Goal: Information Seeking & Learning: Learn about a topic

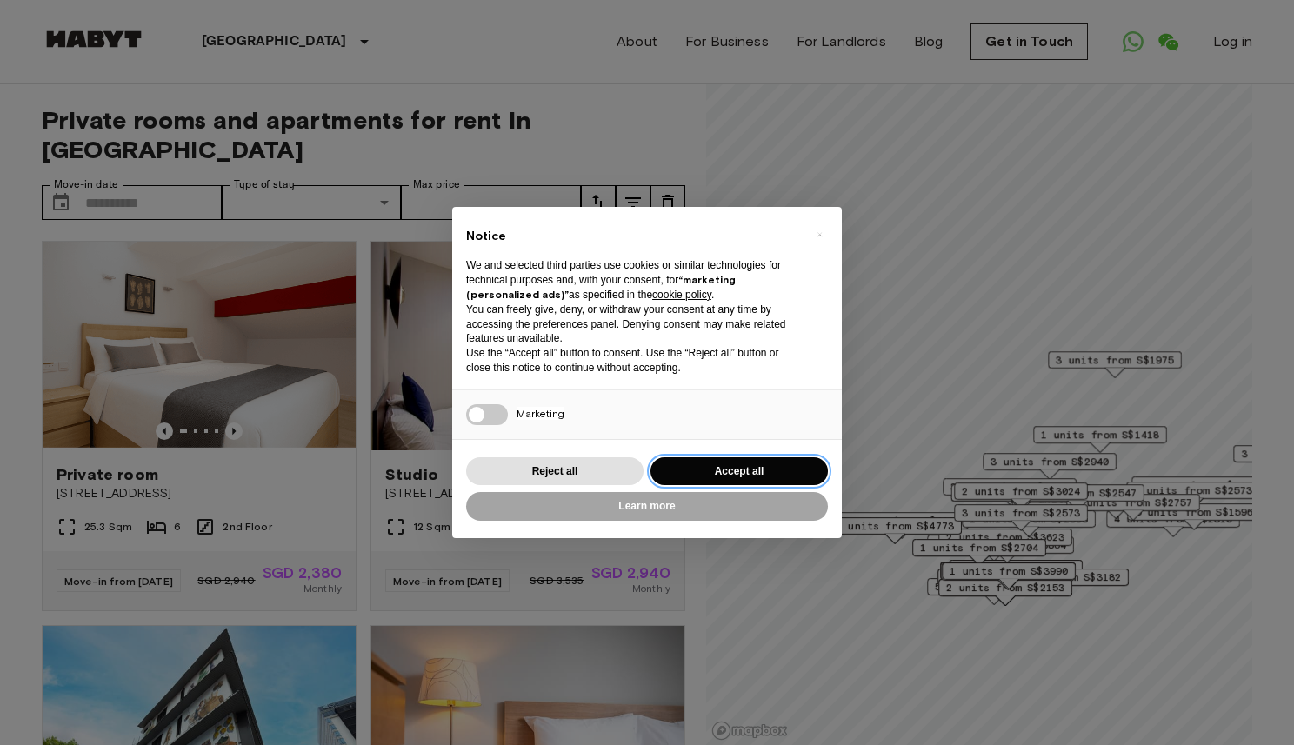
click at [678, 466] on button "Accept all" at bounding box center [738, 471] width 177 height 29
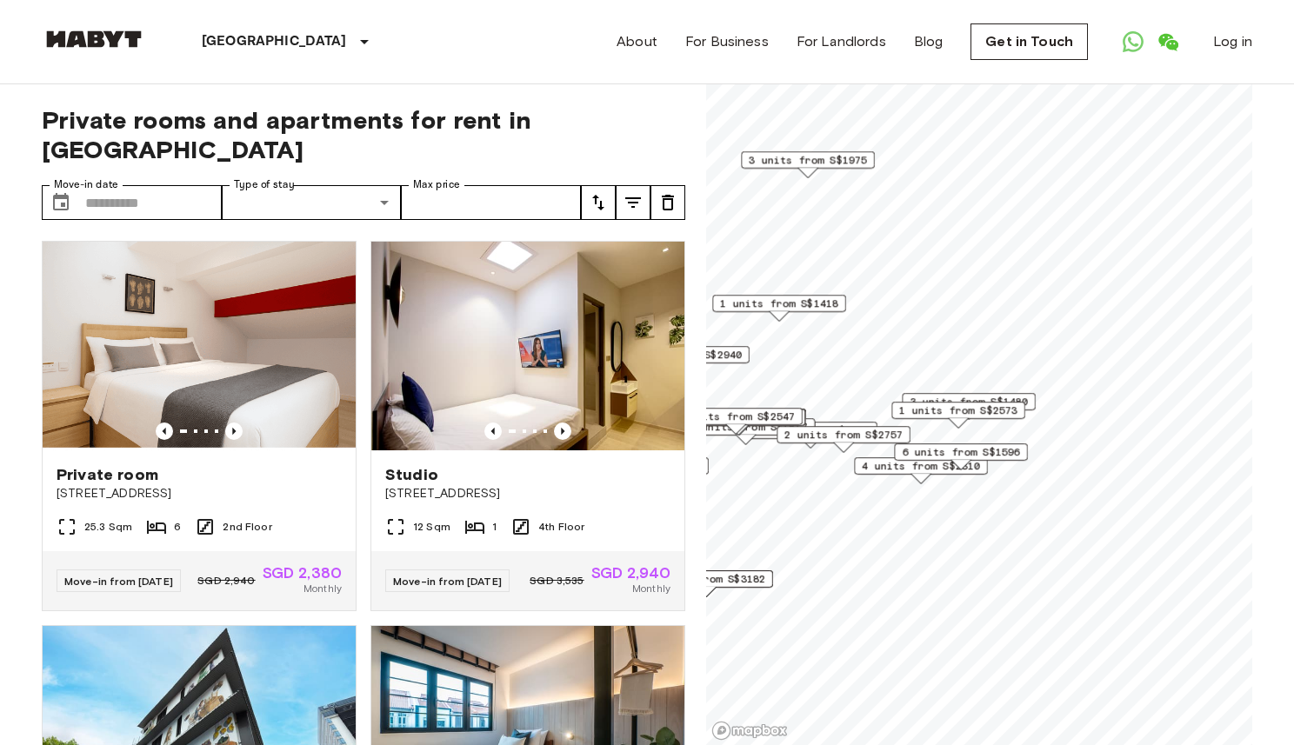
drag, startPoint x: 1124, startPoint y: 508, endPoint x: 1015, endPoint y: 443, distance: 127.0
click at [1015, 443] on div "6 units from S$1596" at bounding box center [961, 451] width 134 height 17
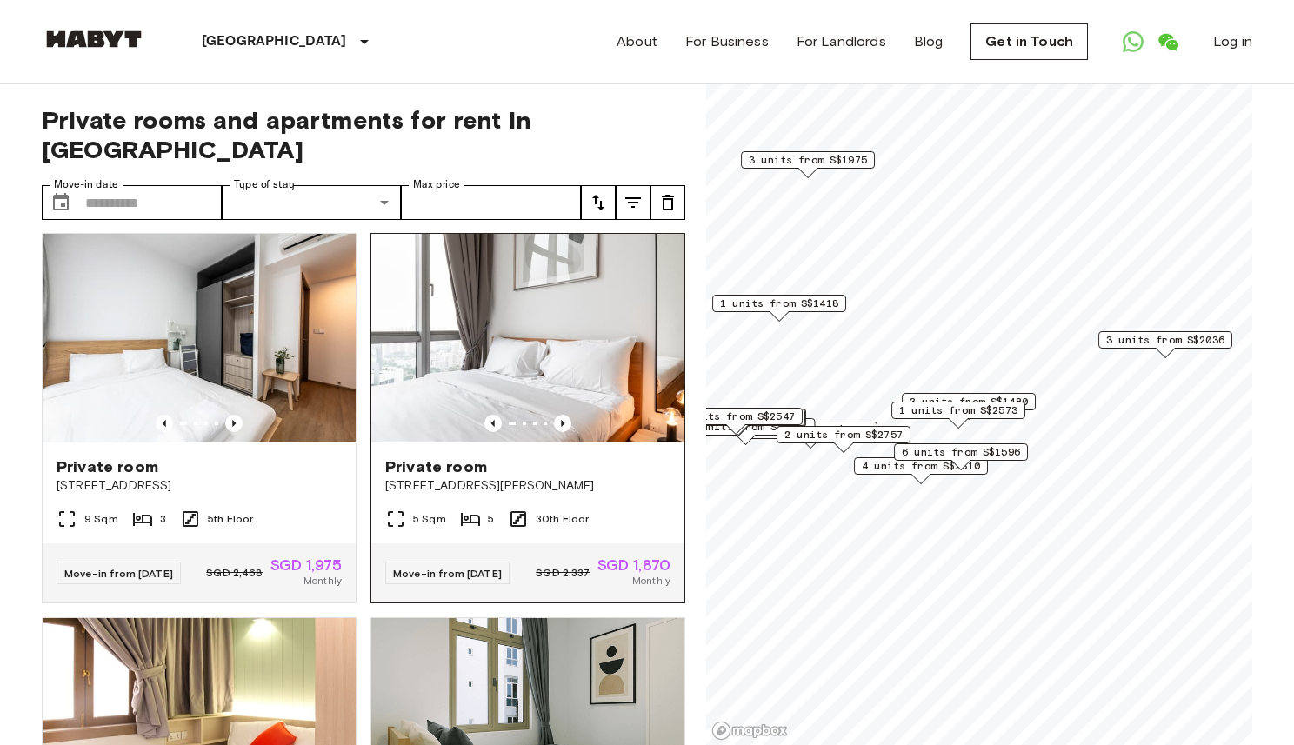
scroll to position [409, 0]
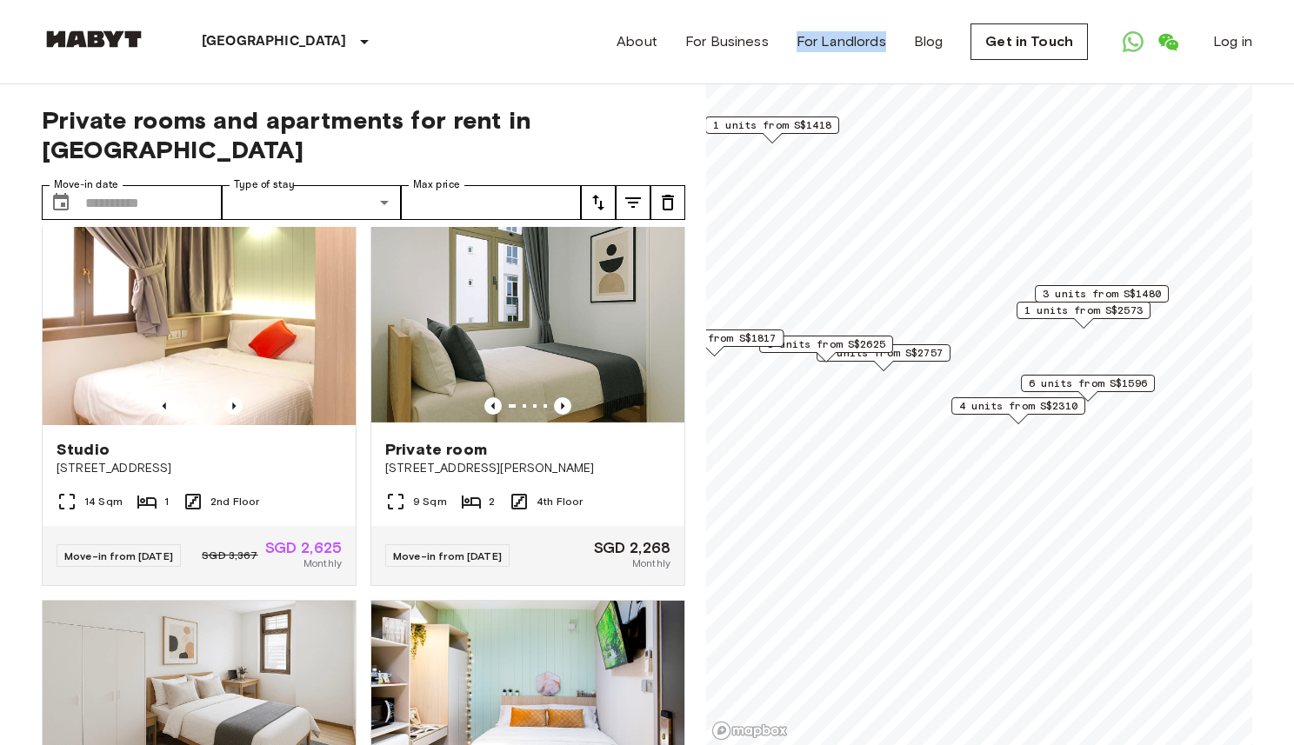
scroll to position [1587, 0]
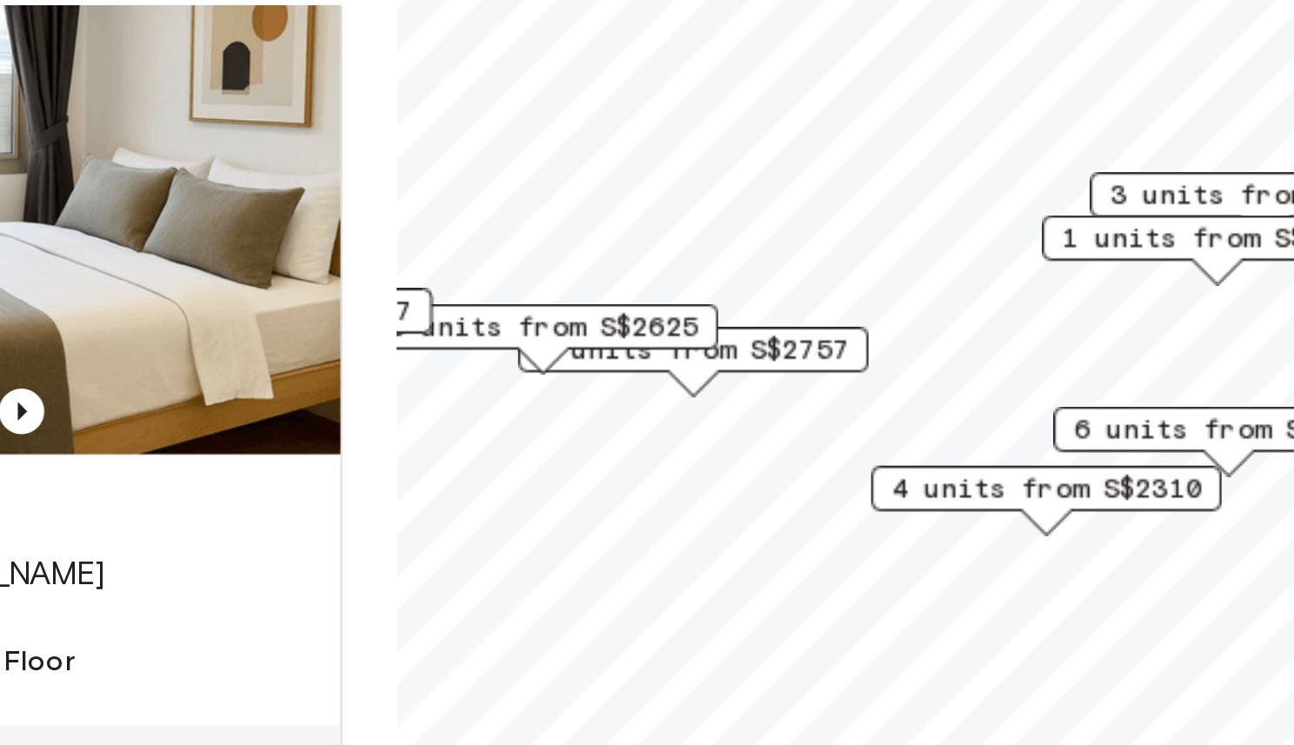
scroll to position [806, 0]
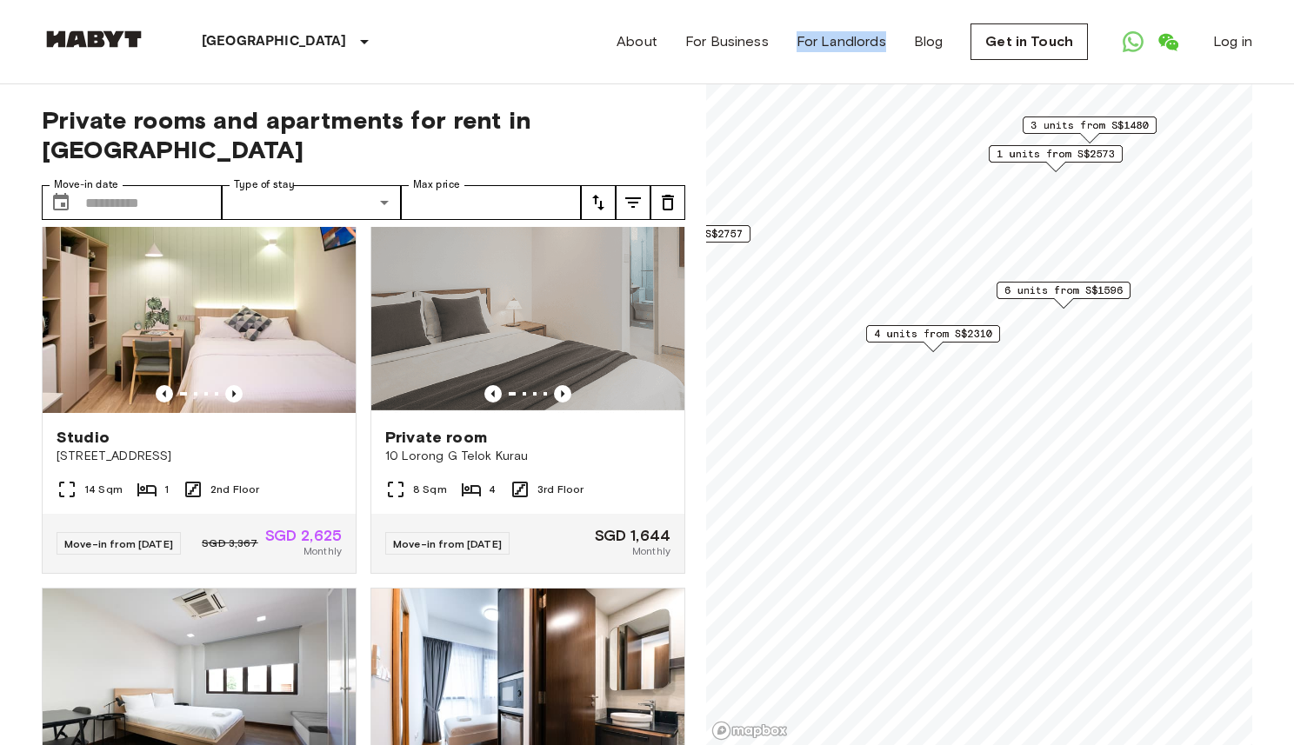
scroll to position [409, 0]
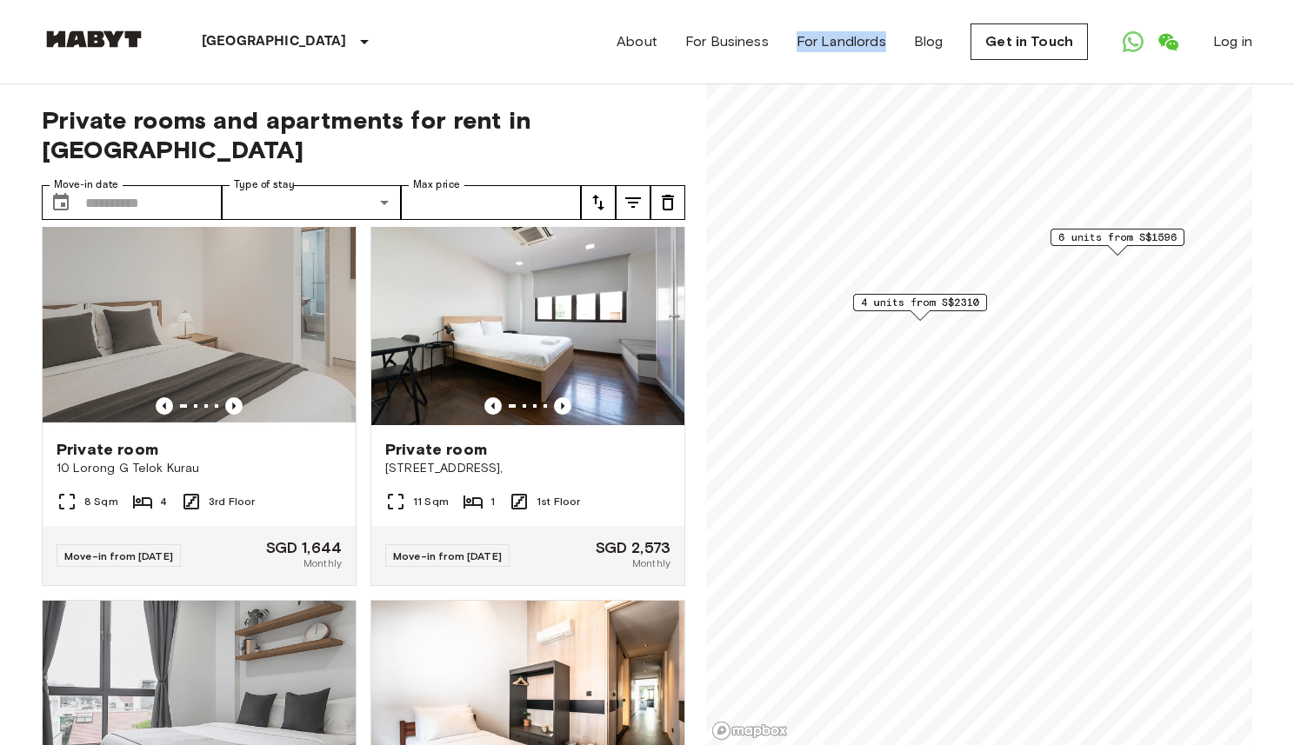
scroll to position [25, 0]
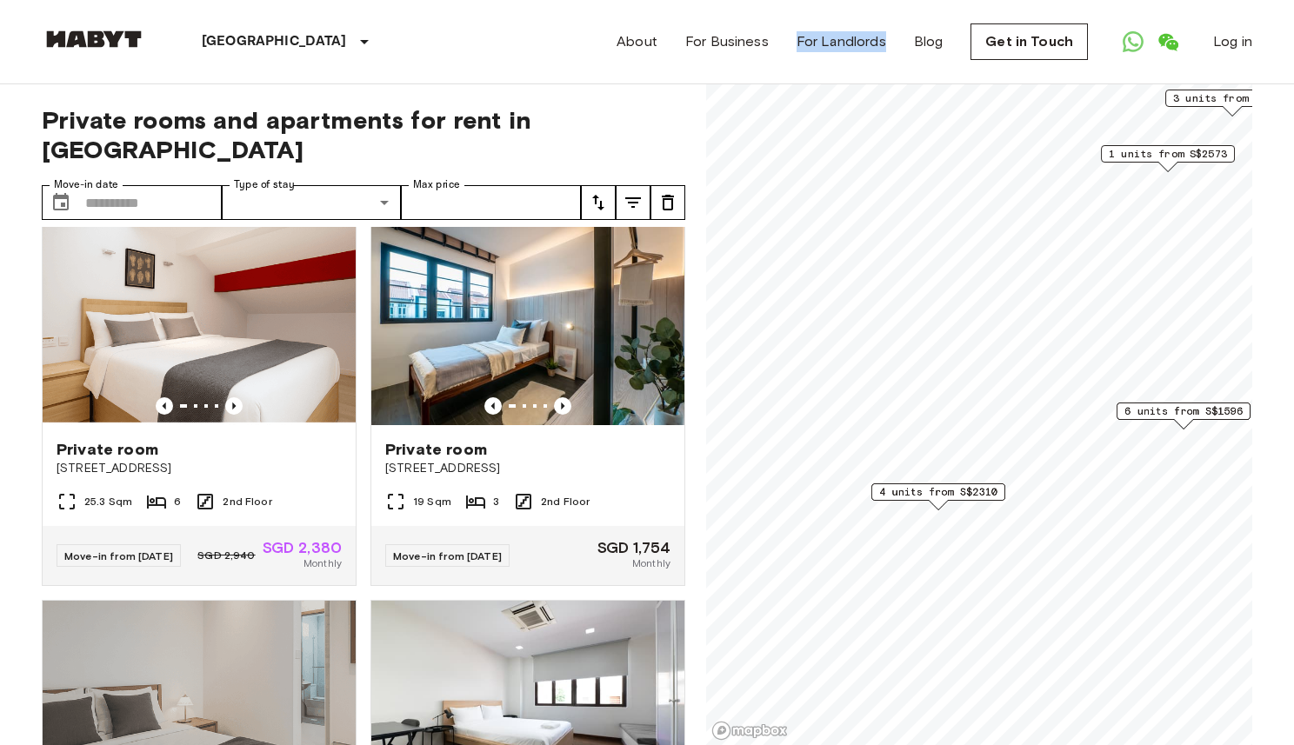
scroll to position [409, 0]
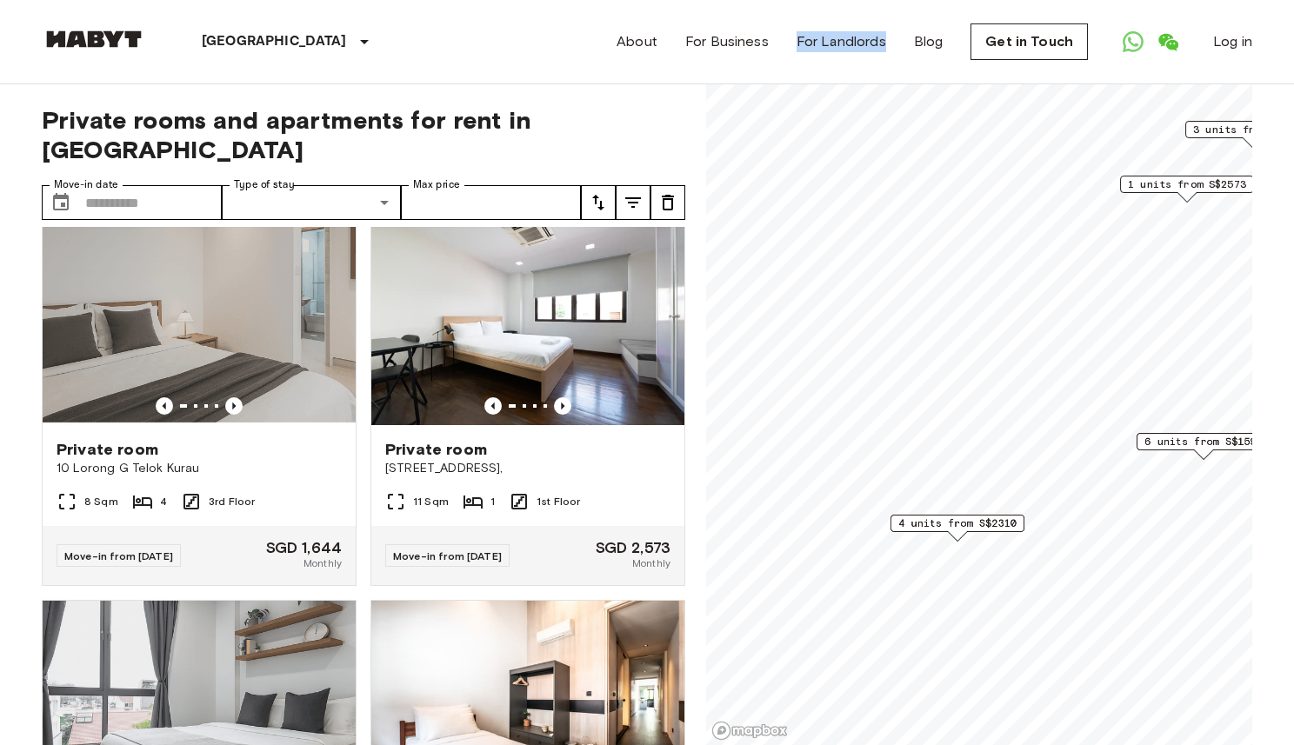
click at [983, 523] on span "4 units from S$2310" at bounding box center [957, 524] width 118 height 16
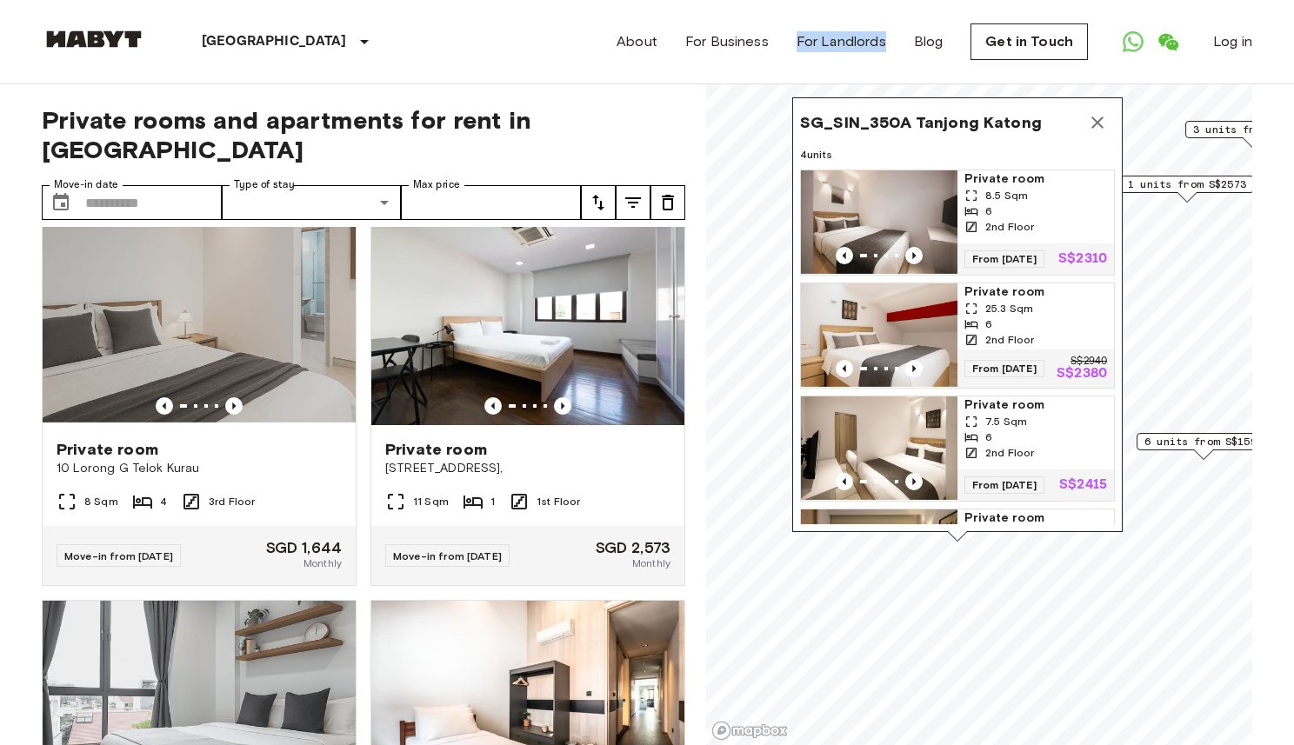
click at [935, 203] on img "Map marker" at bounding box center [879, 222] width 156 height 104
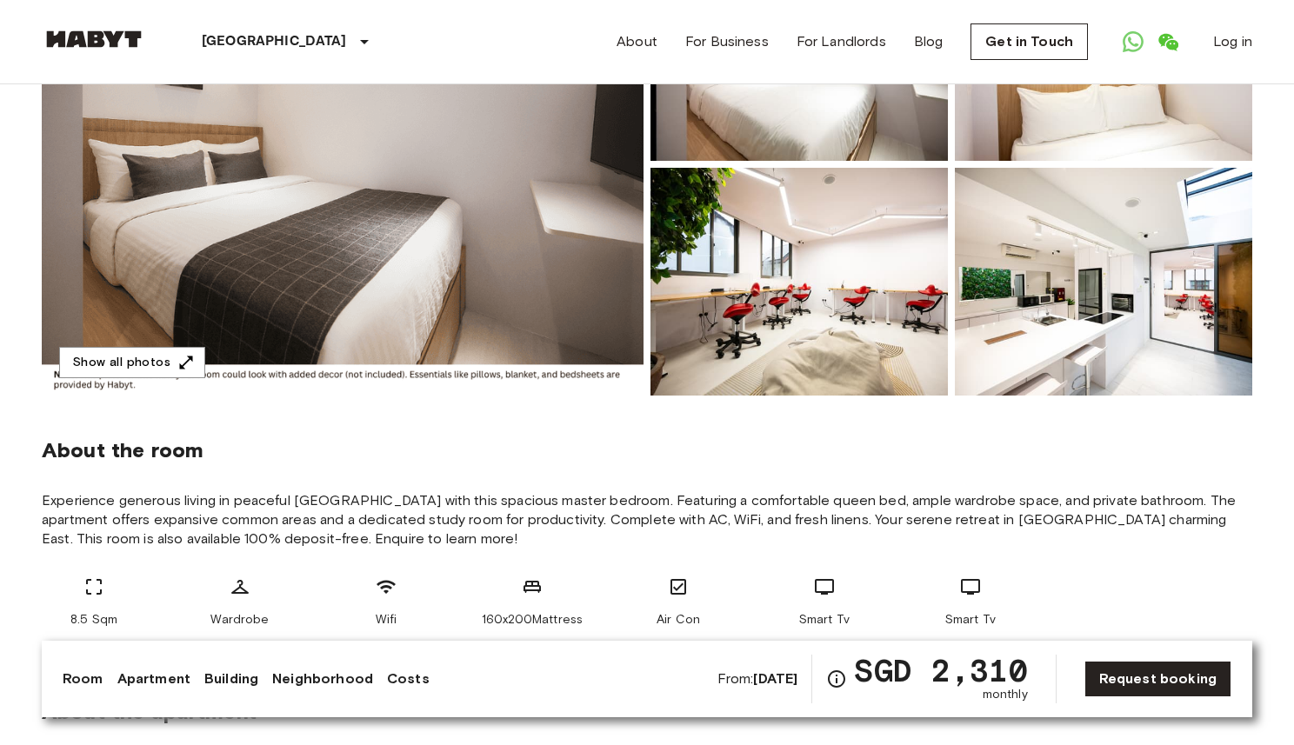
scroll to position [291, 0]
click at [309, 434] on div "About the room Experience generous living in peaceful Tanjong Katong with this …" at bounding box center [647, 526] width 1210 height 262
click at [330, 389] on img at bounding box center [343, 163] width 602 height 463
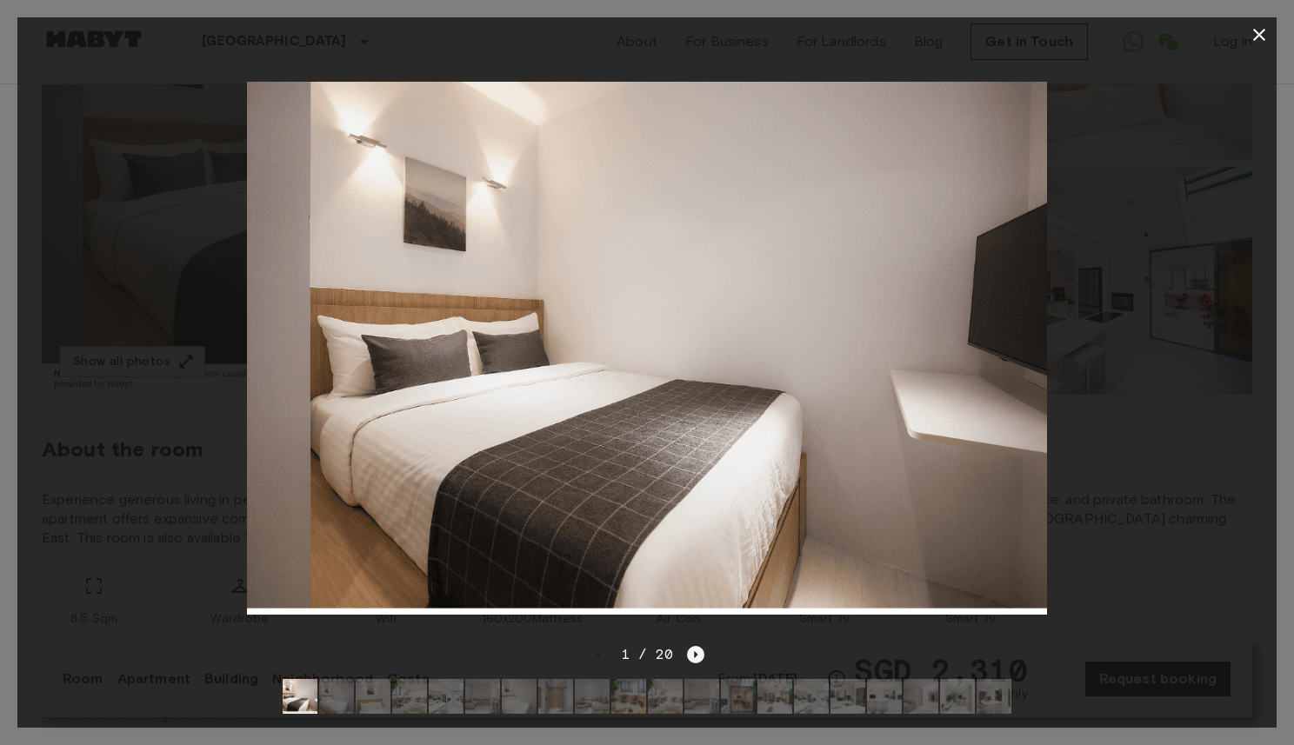
click at [693, 651] on icon "Next image" at bounding box center [695, 654] width 17 height 17
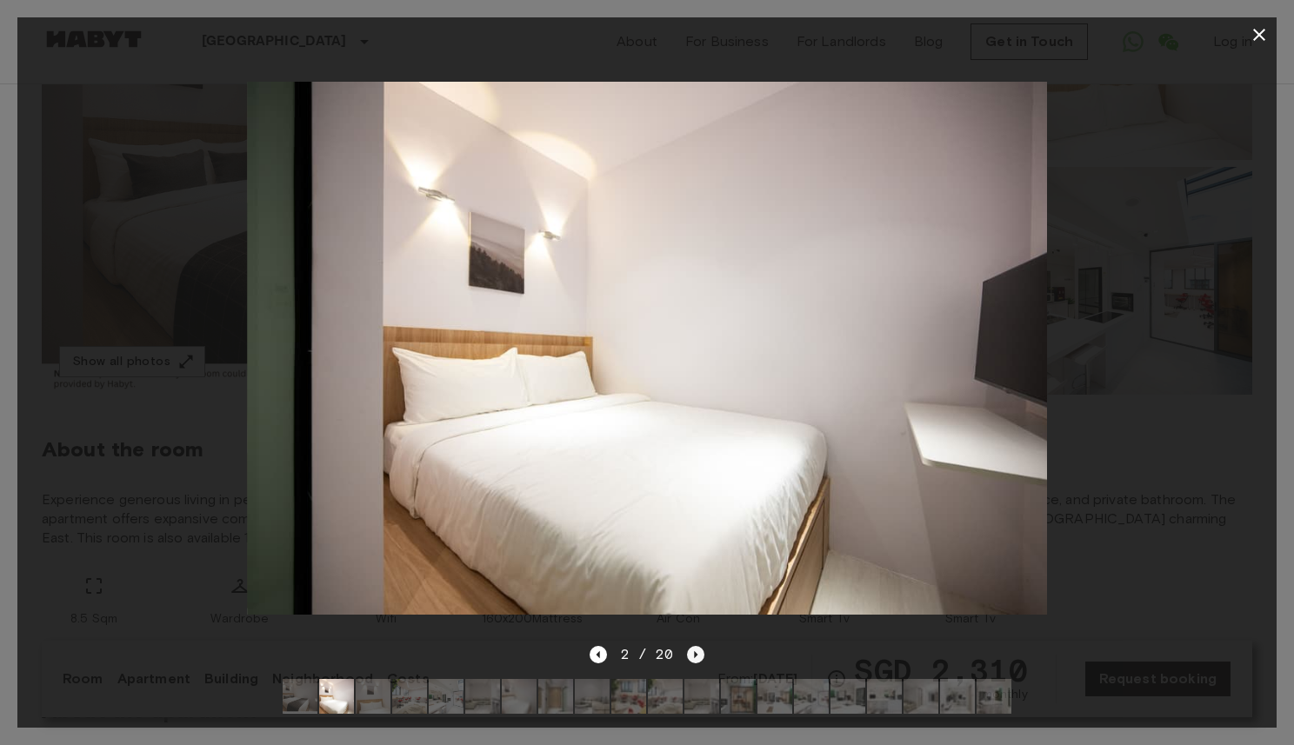
click at [693, 651] on icon "Next image" at bounding box center [695, 654] width 17 height 17
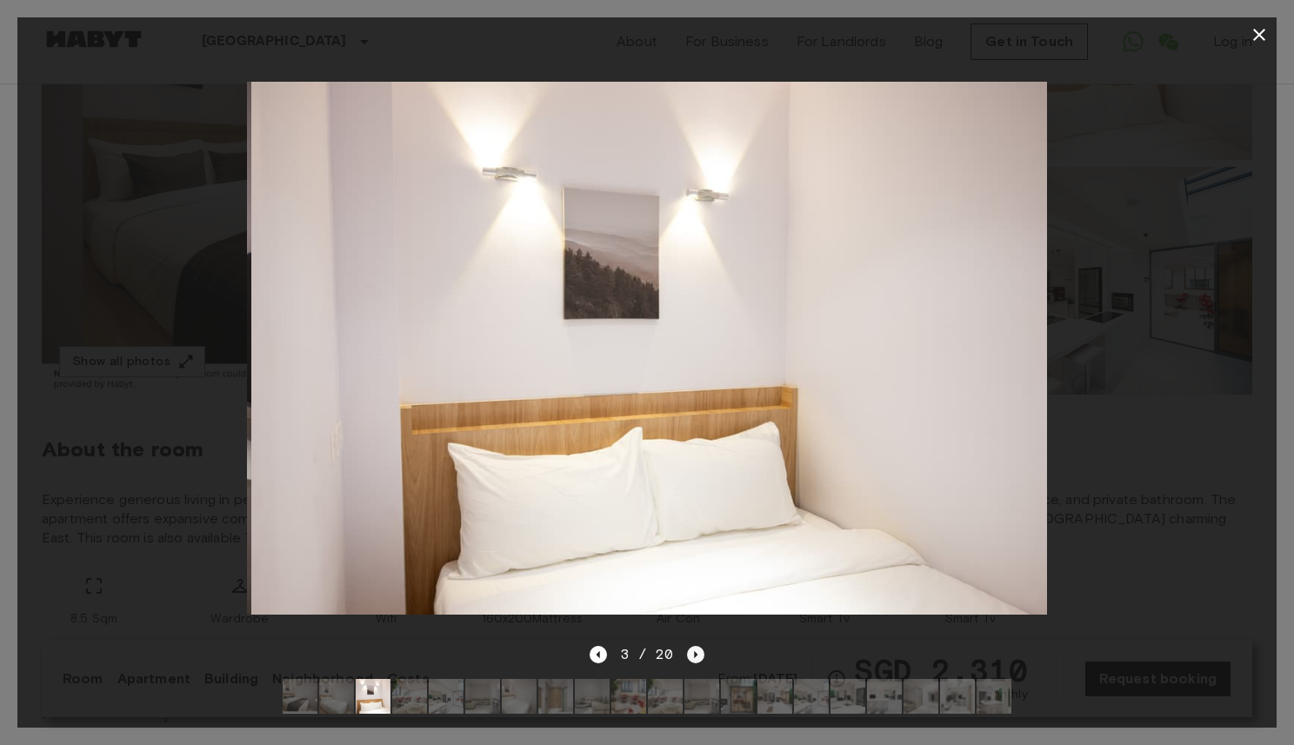
click at [693, 651] on icon "Next image" at bounding box center [695, 654] width 17 height 17
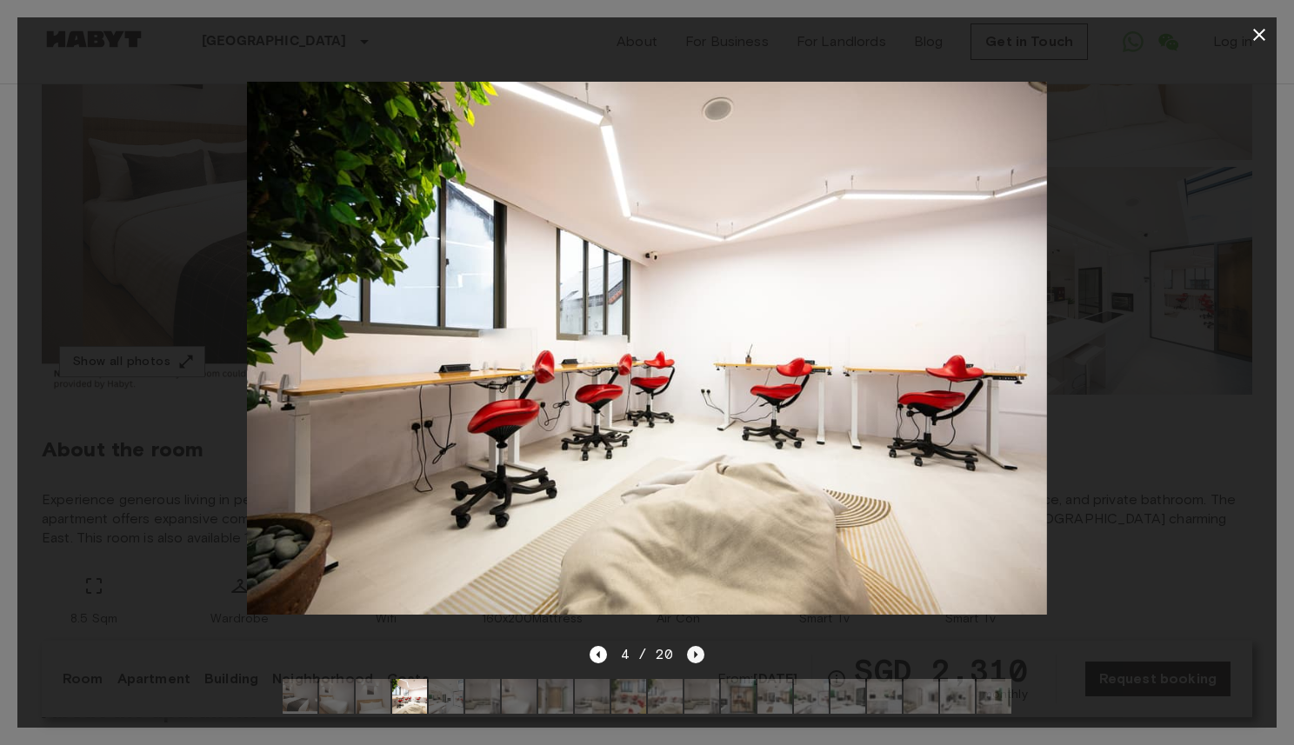
click at [693, 651] on icon "Next image" at bounding box center [695, 654] width 17 height 17
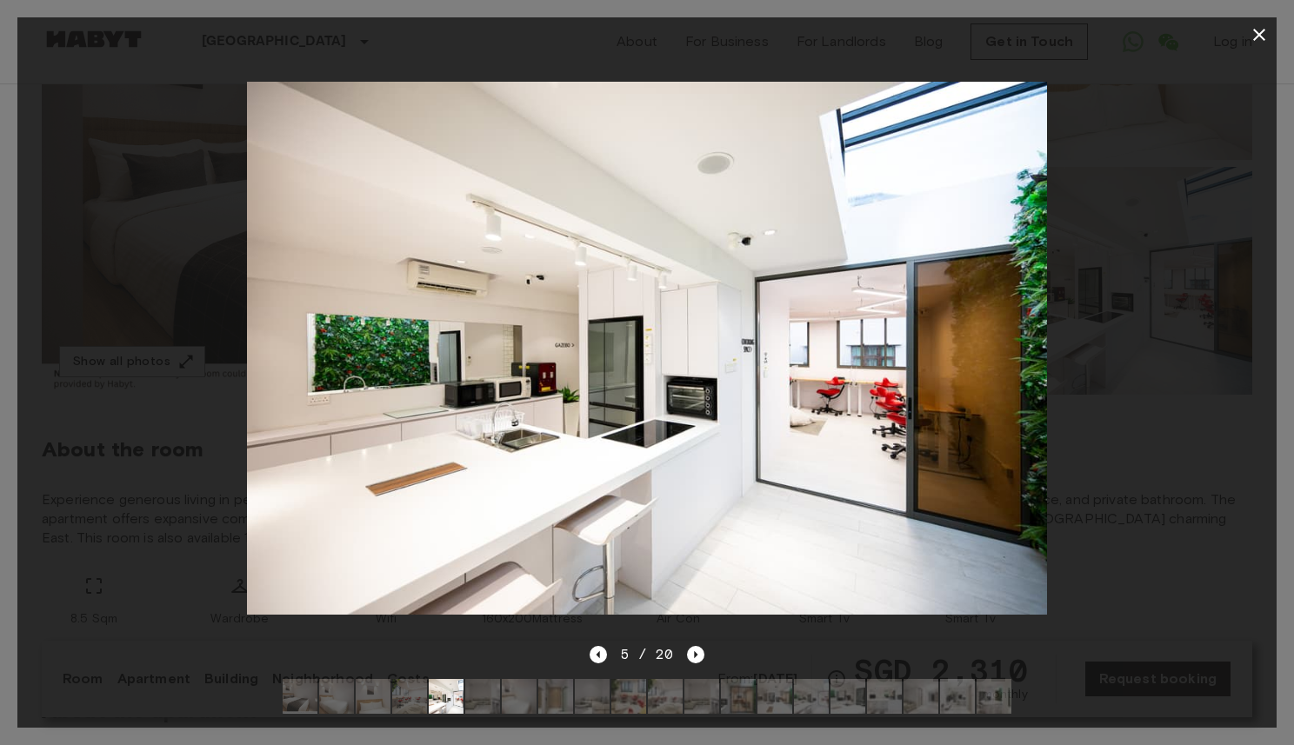
click at [944, 353] on img at bounding box center [647, 349] width 800 height 534
click at [691, 652] on icon "Next image" at bounding box center [695, 654] width 17 height 17
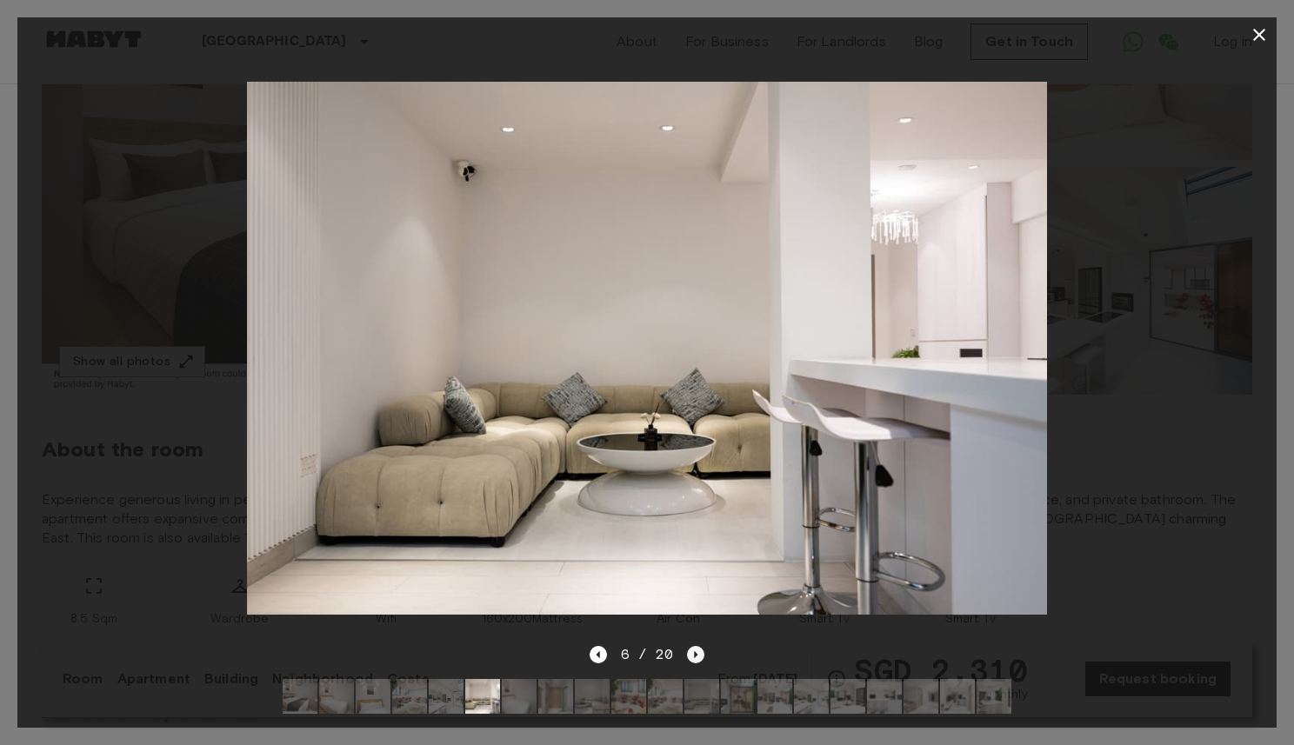
click at [691, 652] on icon "Next image" at bounding box center [695, 654] width 17 height 17
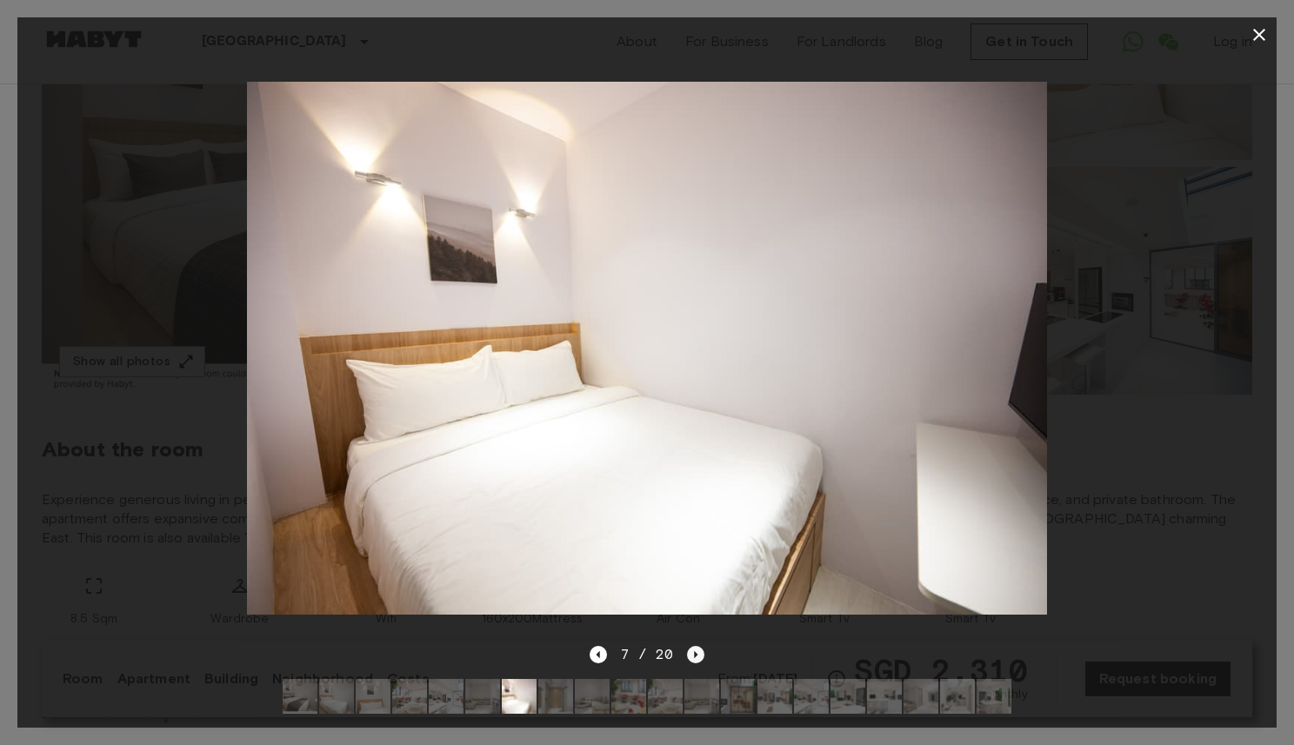
click at [691, 652] on icon "Next image" at bounding box center [695, 654] width 17 height 17
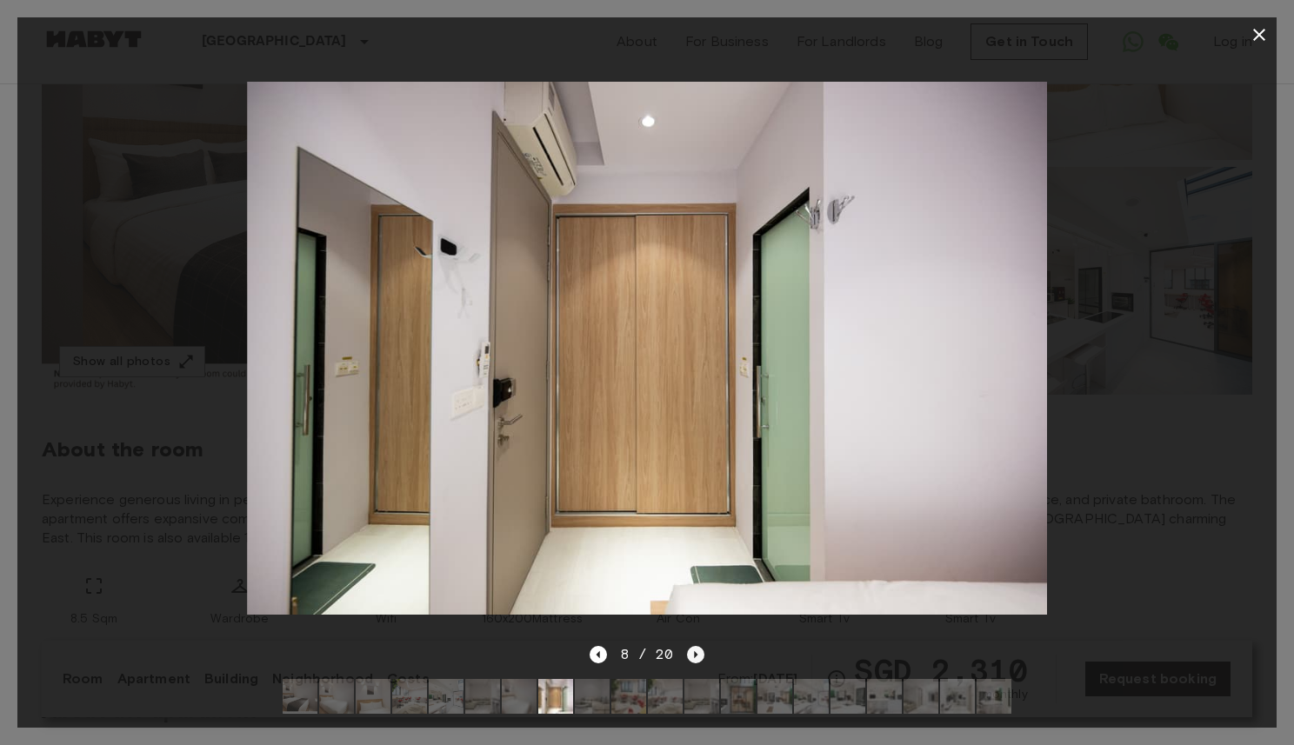
click at [695, 649] on icon "Next image" at bounding box center [695, 654] width 17 height 17
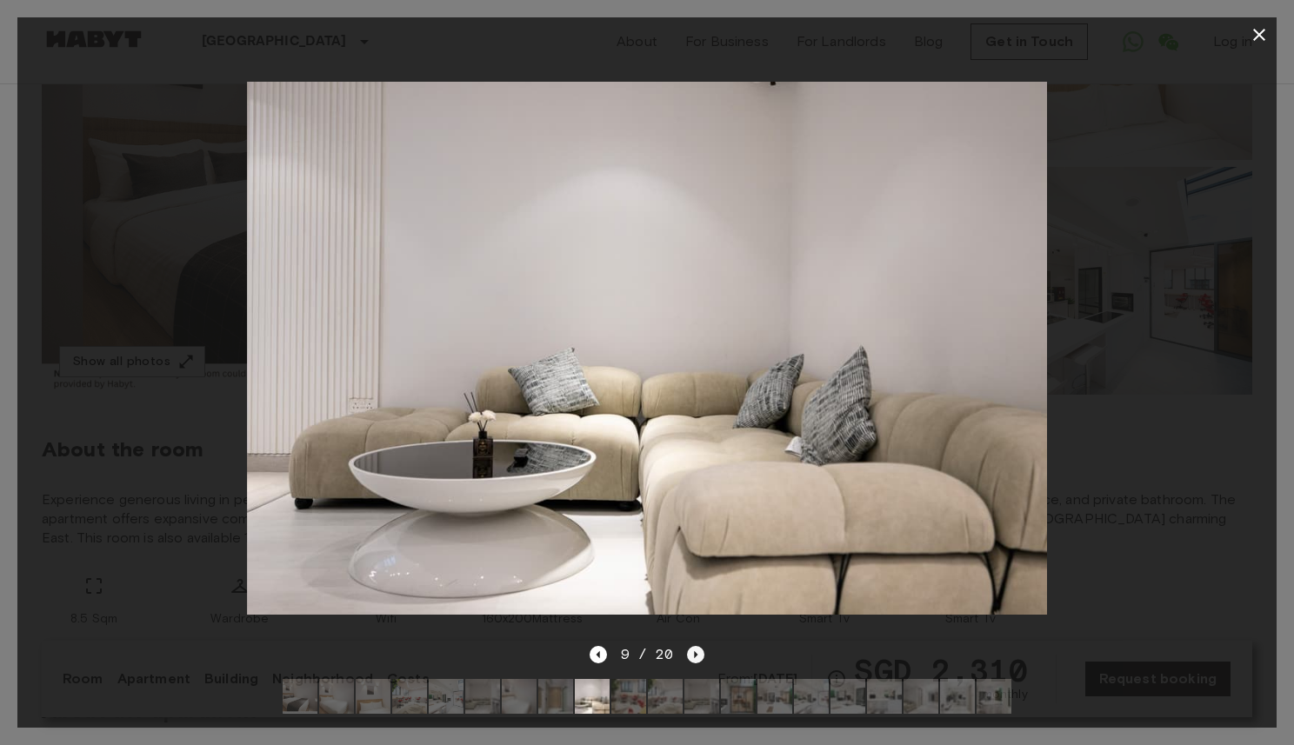
click at [695, 649] on icon "Next image" at bounding box center [695, 654] width 17 height 17
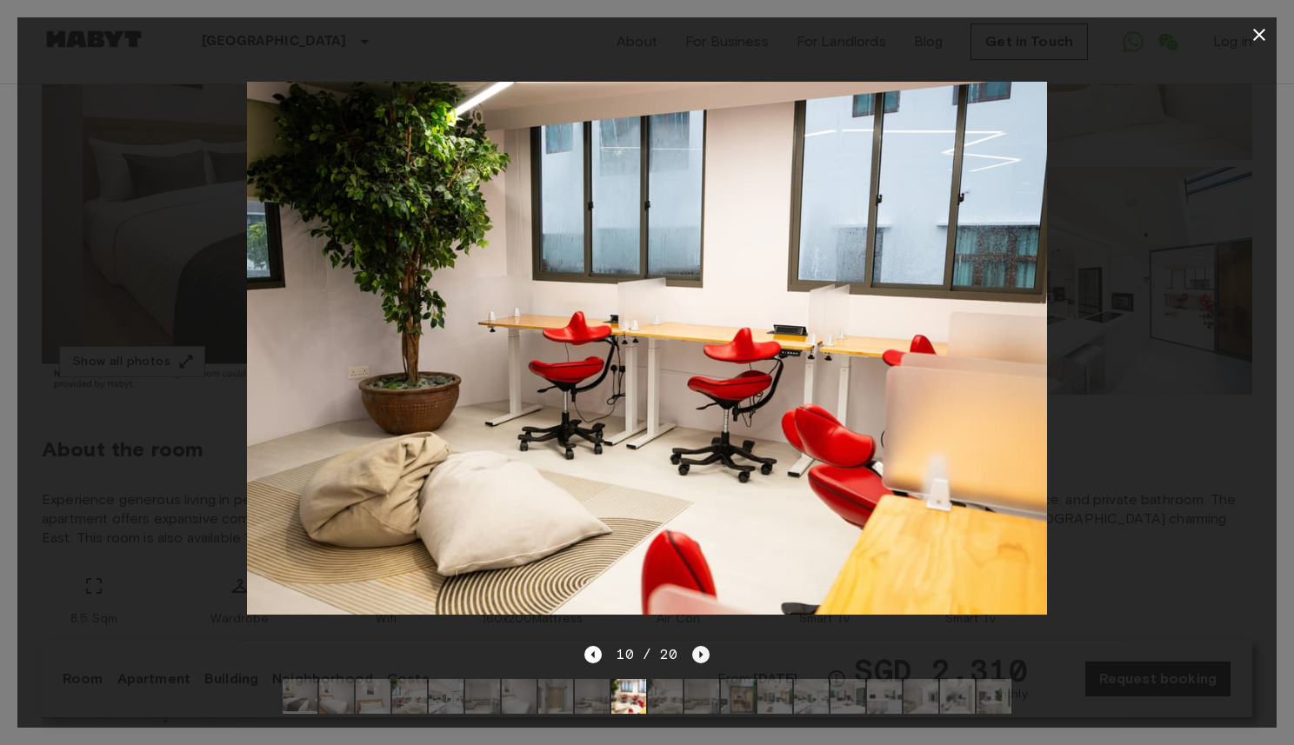
click at [695, 649] on icon "Next image" at bounding box center [700, 654] width 17 height 17
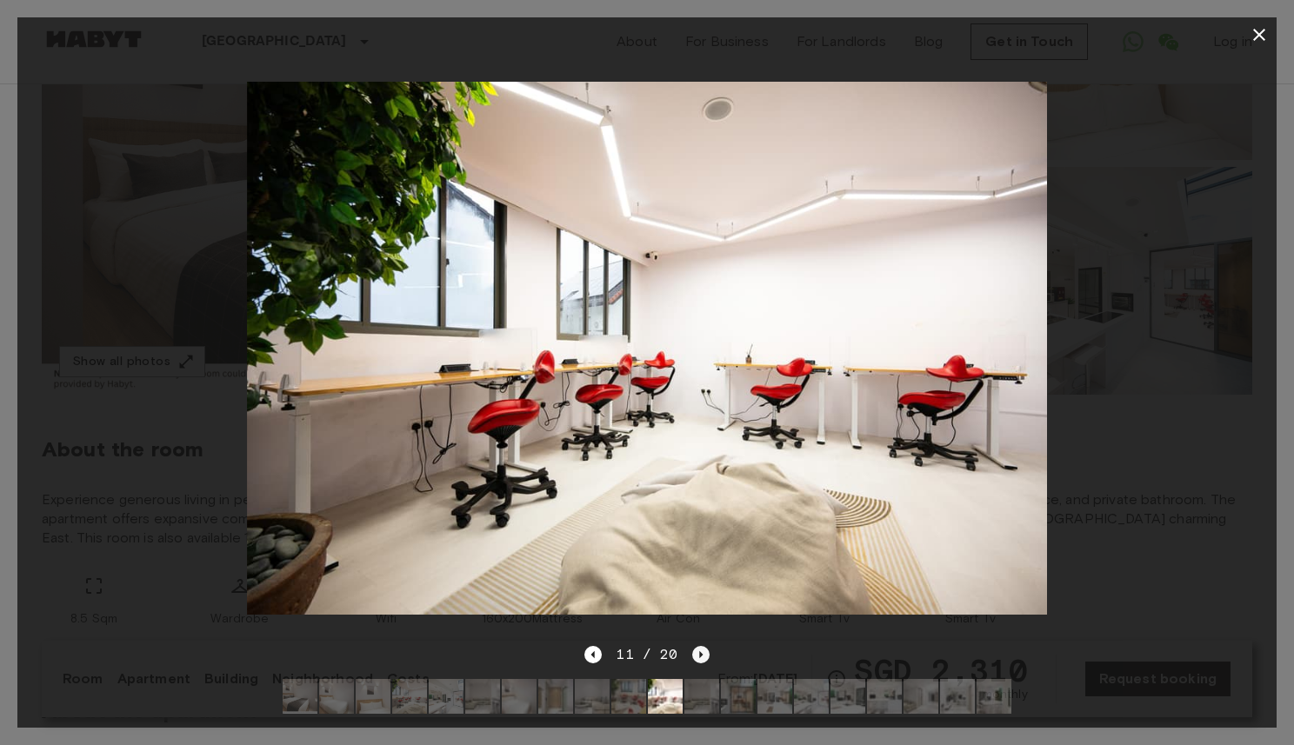
click at [695, 649] on icon "Next image" at bounding box center [700, 654] width 17 height 17
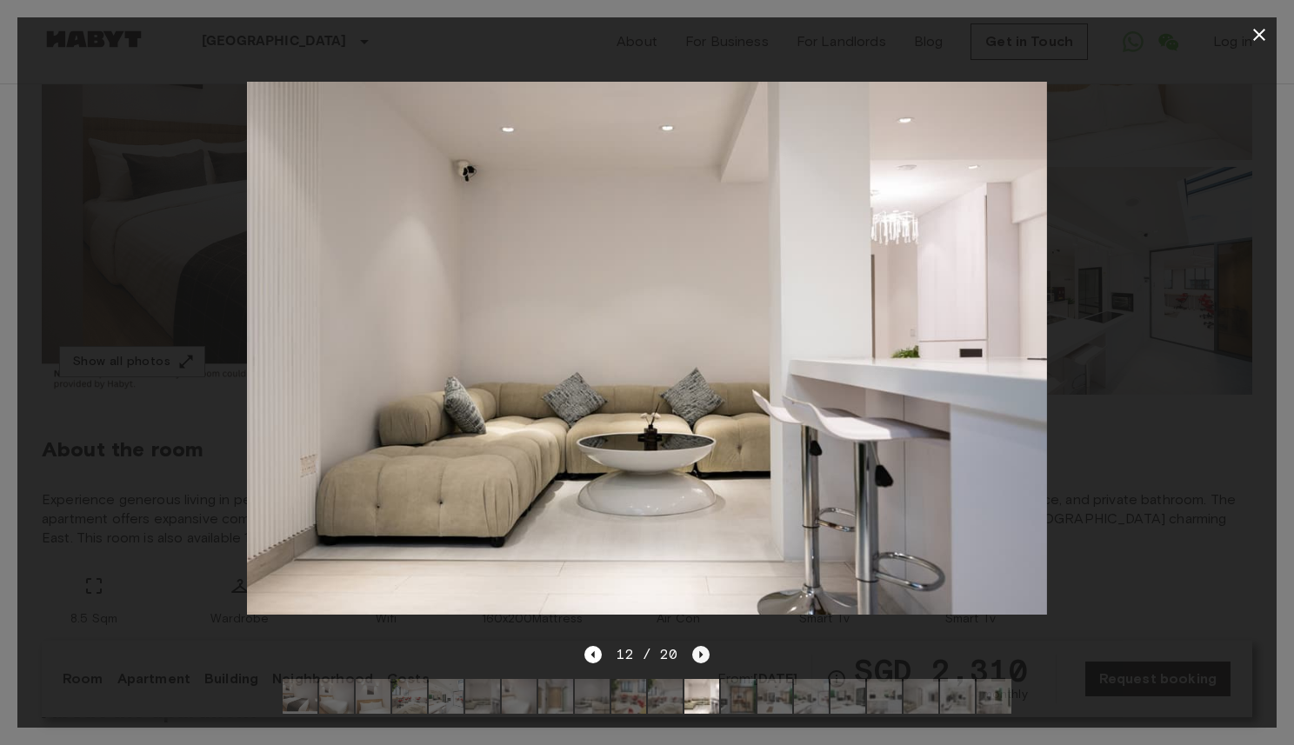
click at [695, 649] on icon "Next image" at bounding box center [700, 654] width 17 height 17
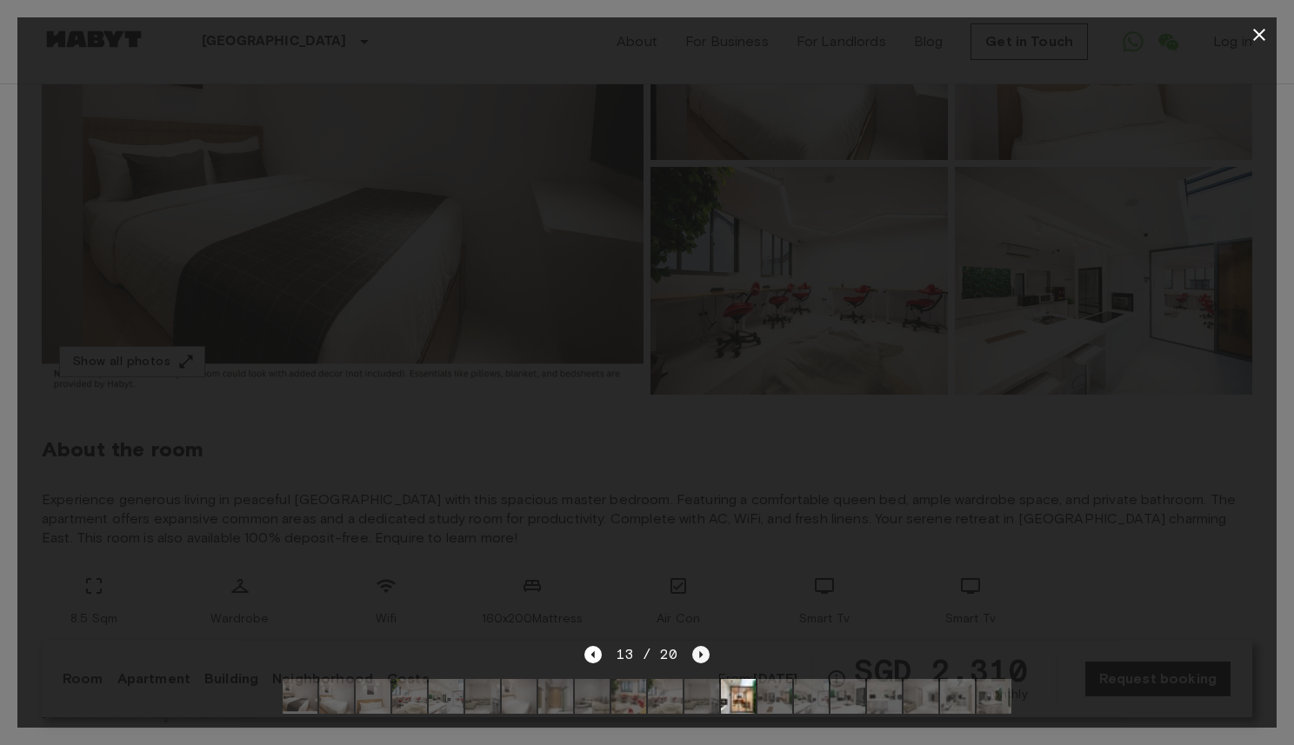
click at [695, 649] on icon "Next image" at bounding box center [700, 654] width 17 height 17
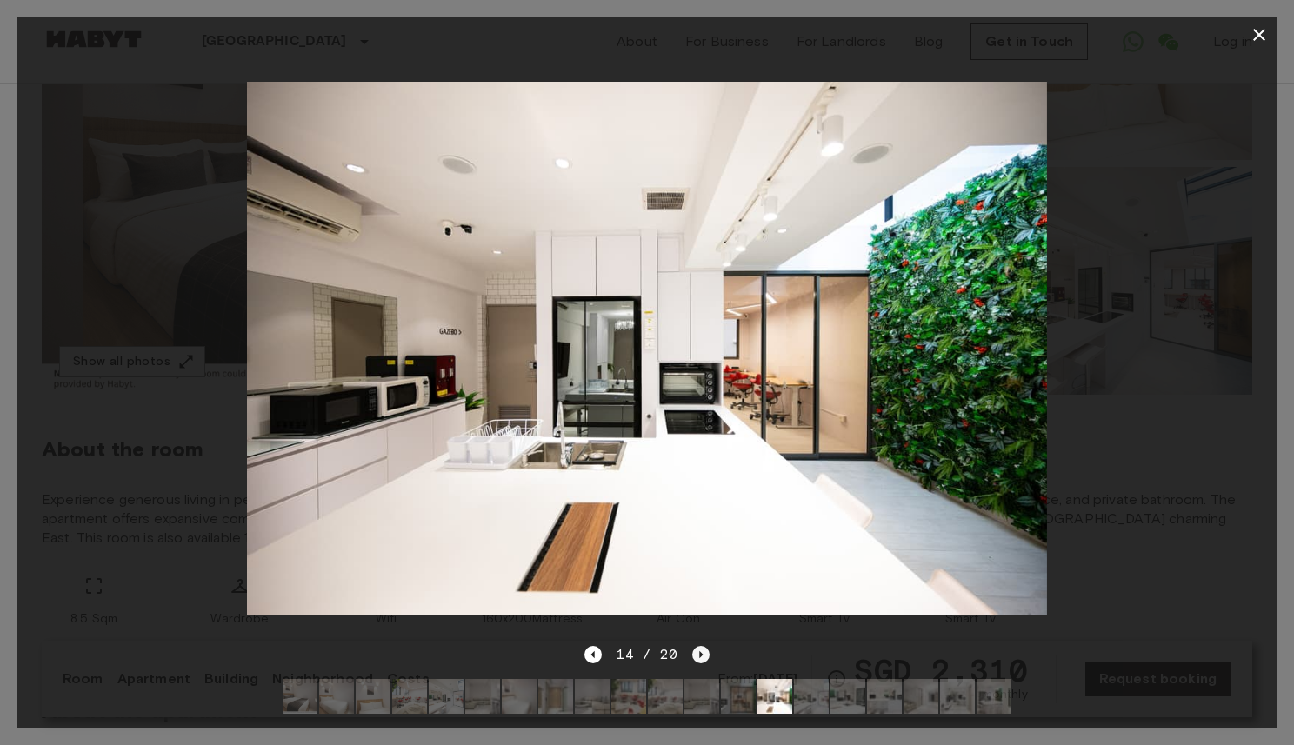
click at [695, 649] on icon "Next image" at bounding box center [700, 654] width 17 height 17
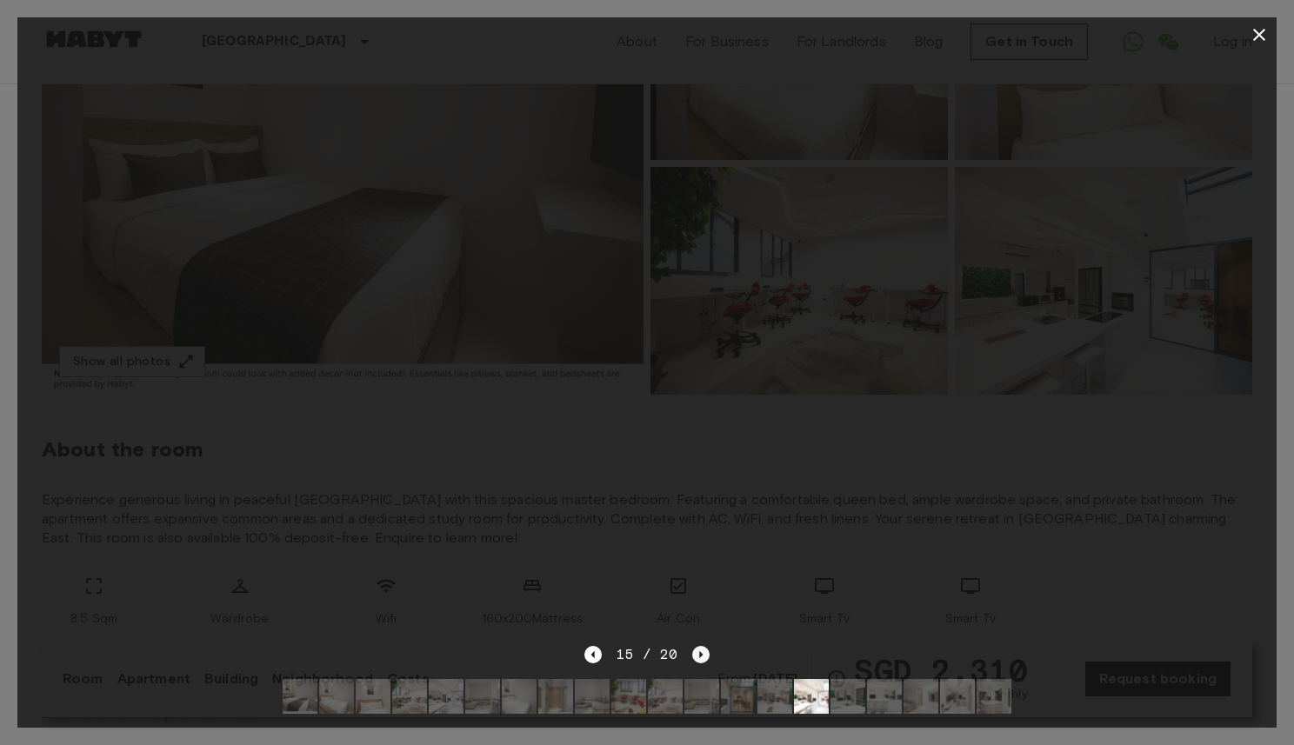
click at [695, 649] on icon "Next image" at bounding box center [700, 654] width 17 height 17
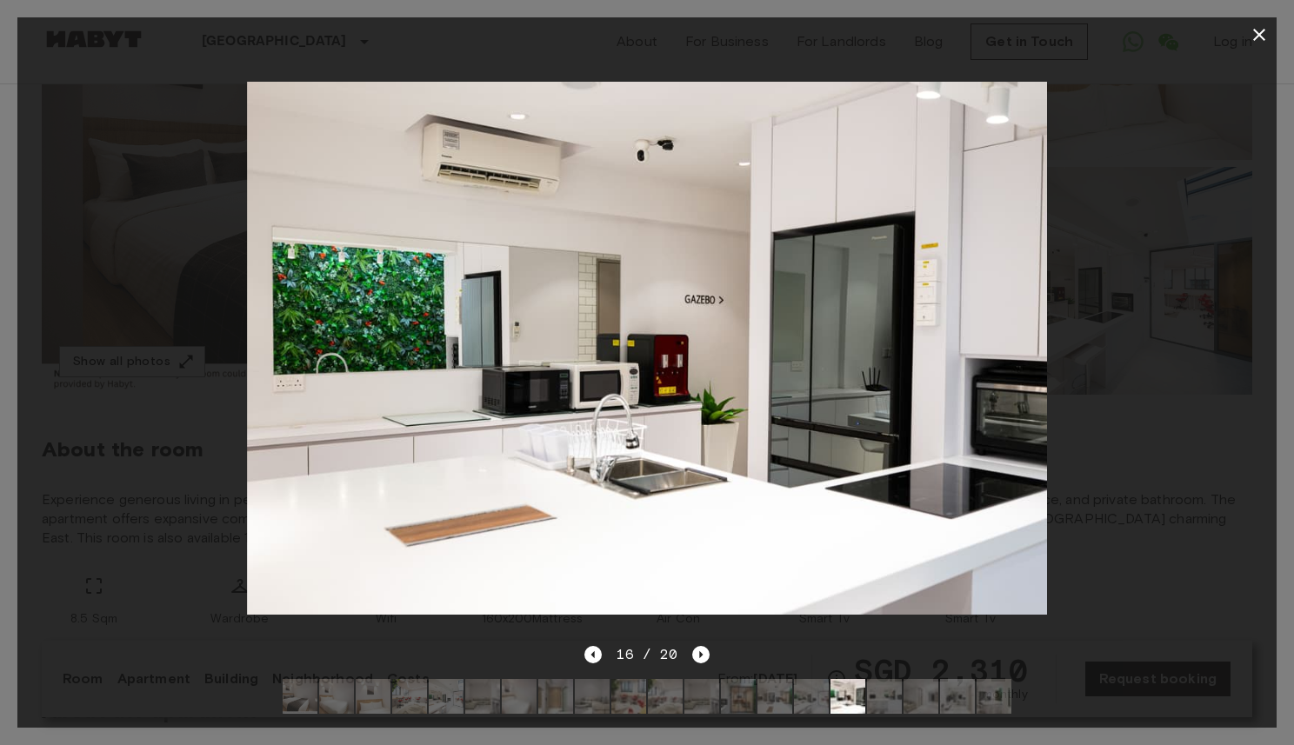
click at [1258, 29] on icon "button" at bounding box center [1258, 34] width 21 height 21
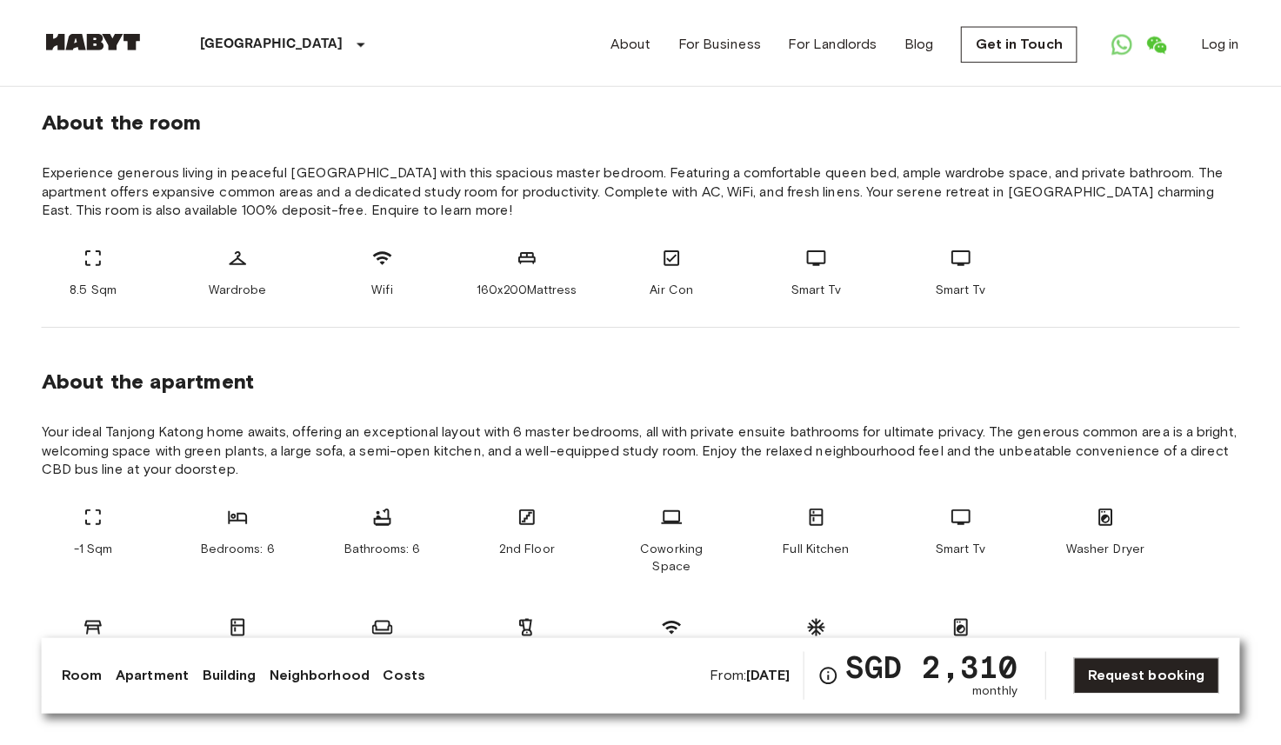
scroll to position [623, 0]
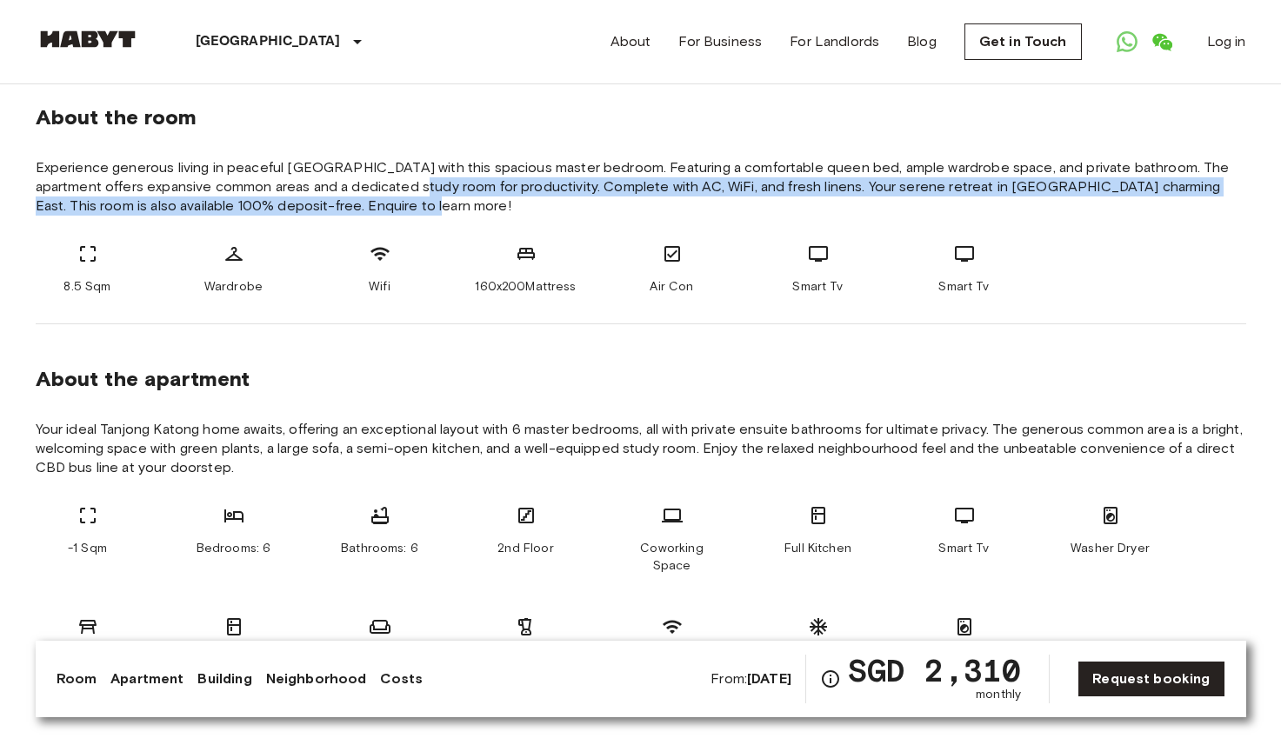
drag, startPoint x: 377, startPoint y: 184, endPoint x: 380, endPoint y: 198, distance: 14.2
click at [380, 198] on span "Experience generous living in peaceful Tanjong Katong with this spacious master…" at bounding box center [641, 186] width 1210 height 57
drag, startPoint x: 241, startPoint y: 186, endPoint x: 336, endPoint y: 203, distance: 96.2
click at [336, 203] on span "Experience generous living in peaceful Tanjong Katong with this spacious master…" at bounding box center [641, 186] width 1210 height 57
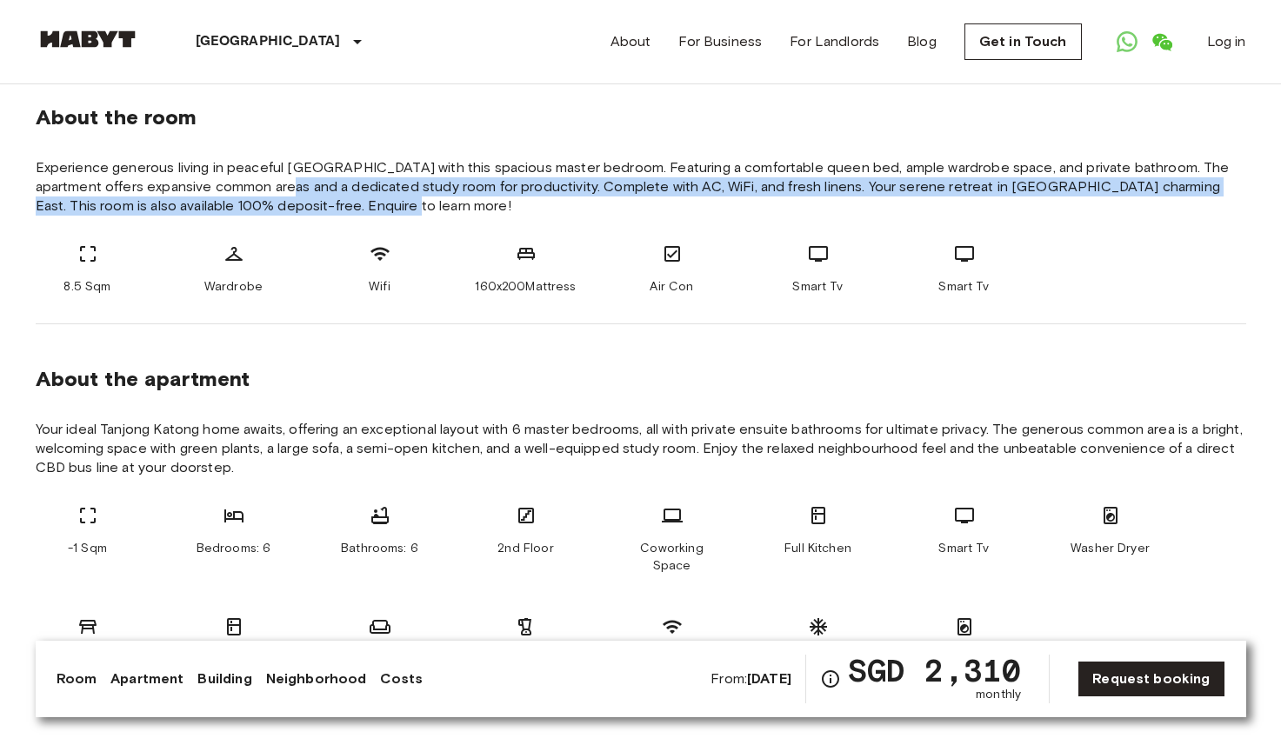
click at [336, 203] on span "Experience generous living in peaceful Tanjong Katong with this spacious master…" at bounding box center [641, 186] width 1210 height 57
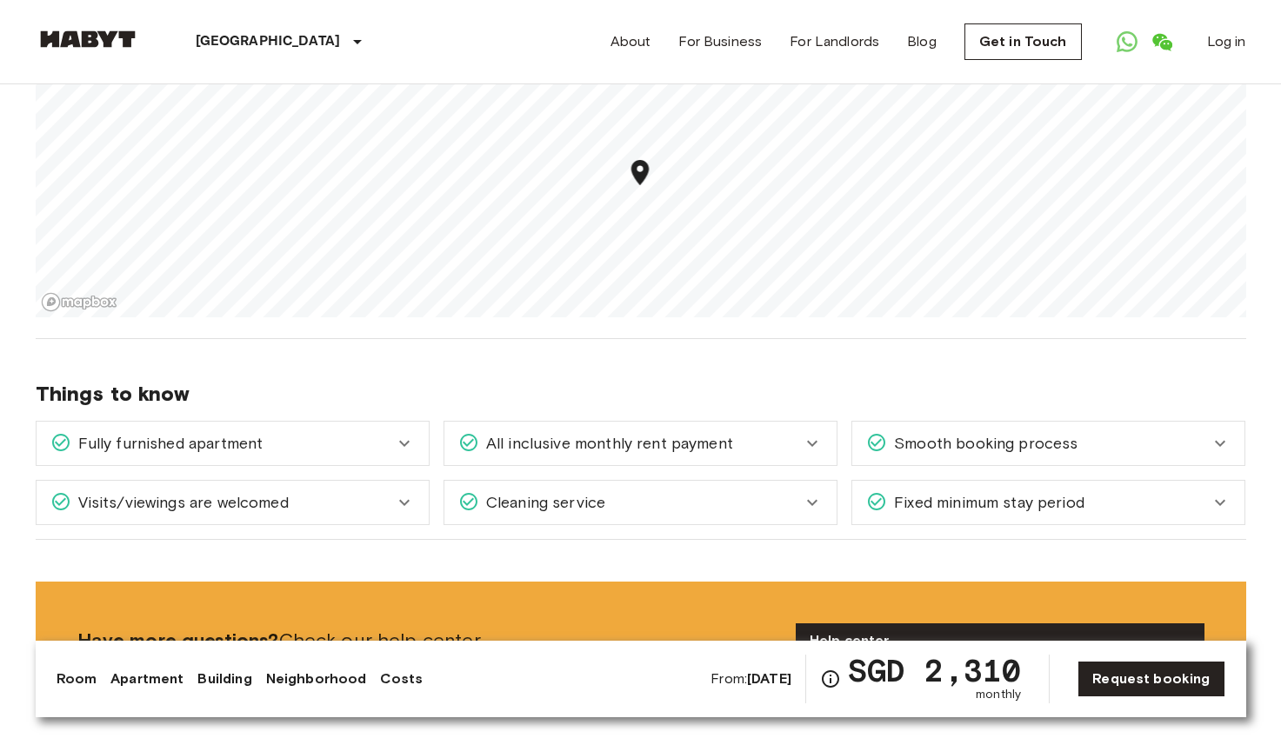
scroll to position [1745, 0]
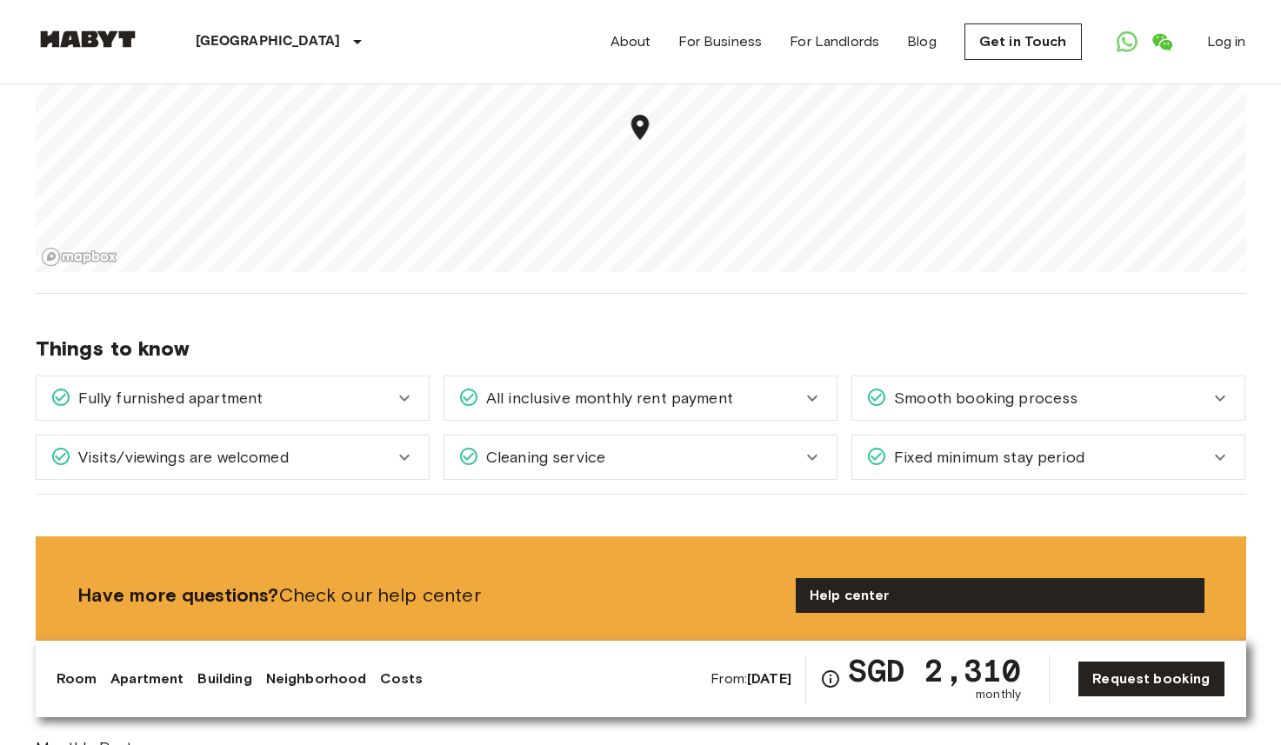
click at [663, 387] on span "All inclusive monthly rent payment" at bounding box center [606, 398] width 254 height 23
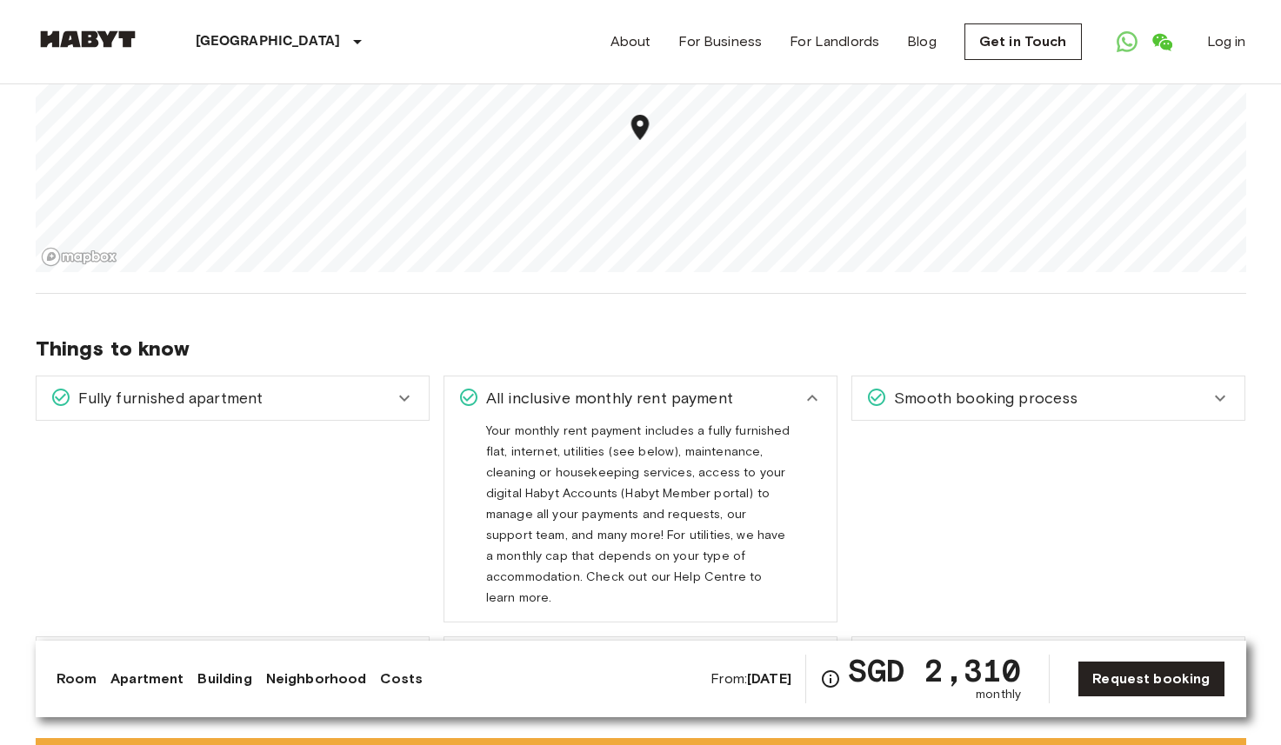
click at [975, 404] on div "Smooth booking process With Habyt you can count on a hassle free booking proces…" at bounding box center [1041, 492] width 408 height 261
click at [979, 395] on div "Smooth booking process" at bounding box center [1048, 397] width 392 height 43
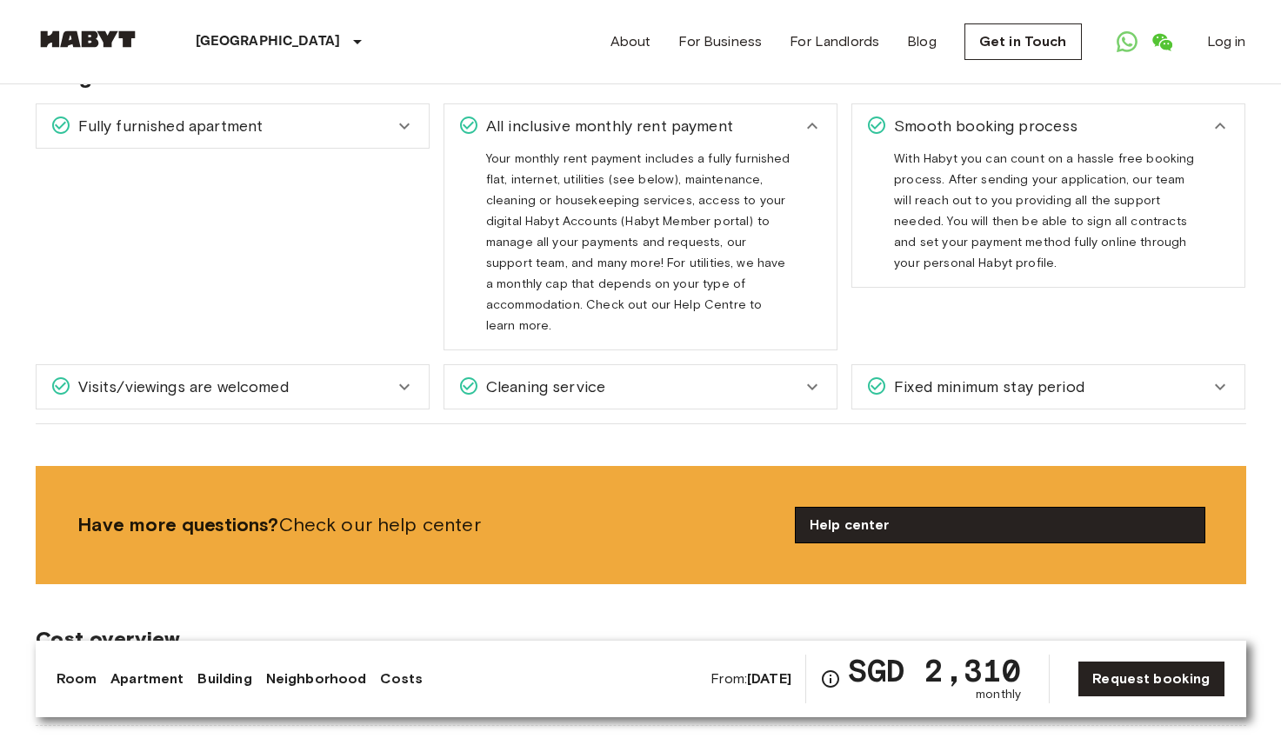
scroll to position [2041, 0]
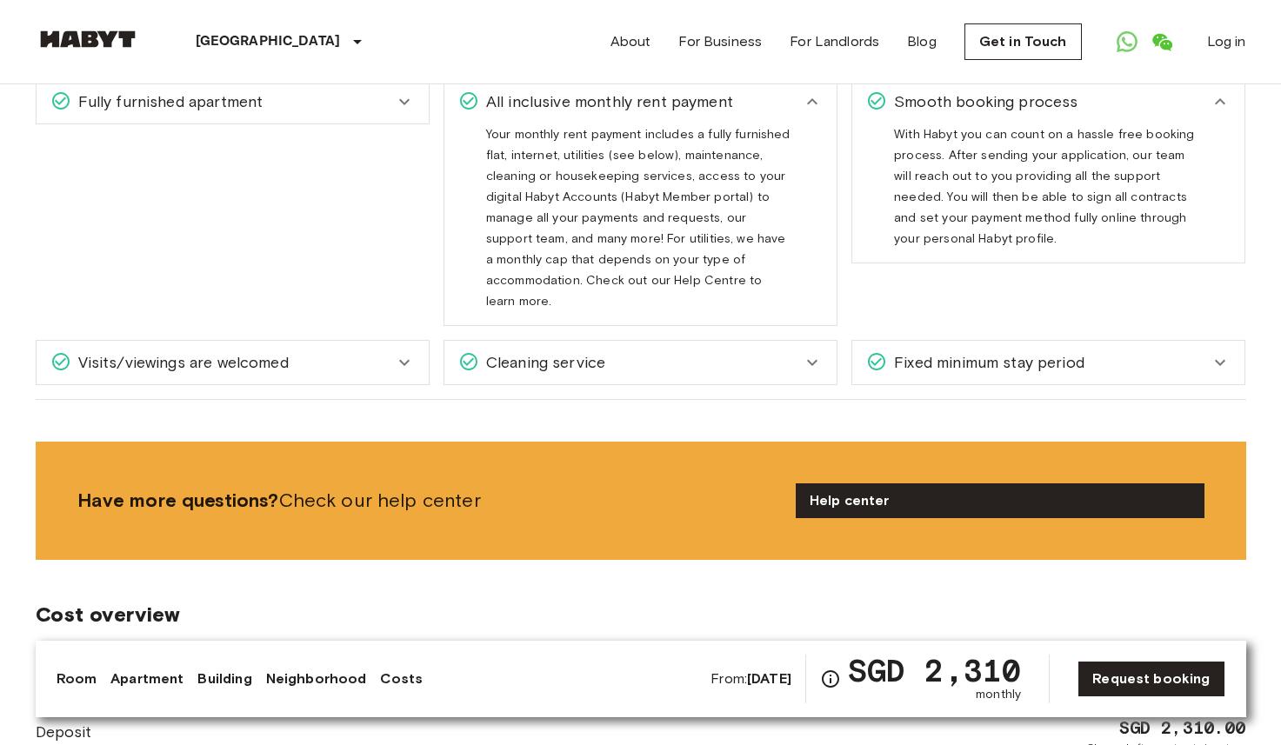
click at [1062, 351] on span "Fixed minimum stay period" at bounding box center [985, 362] width 197 height 23
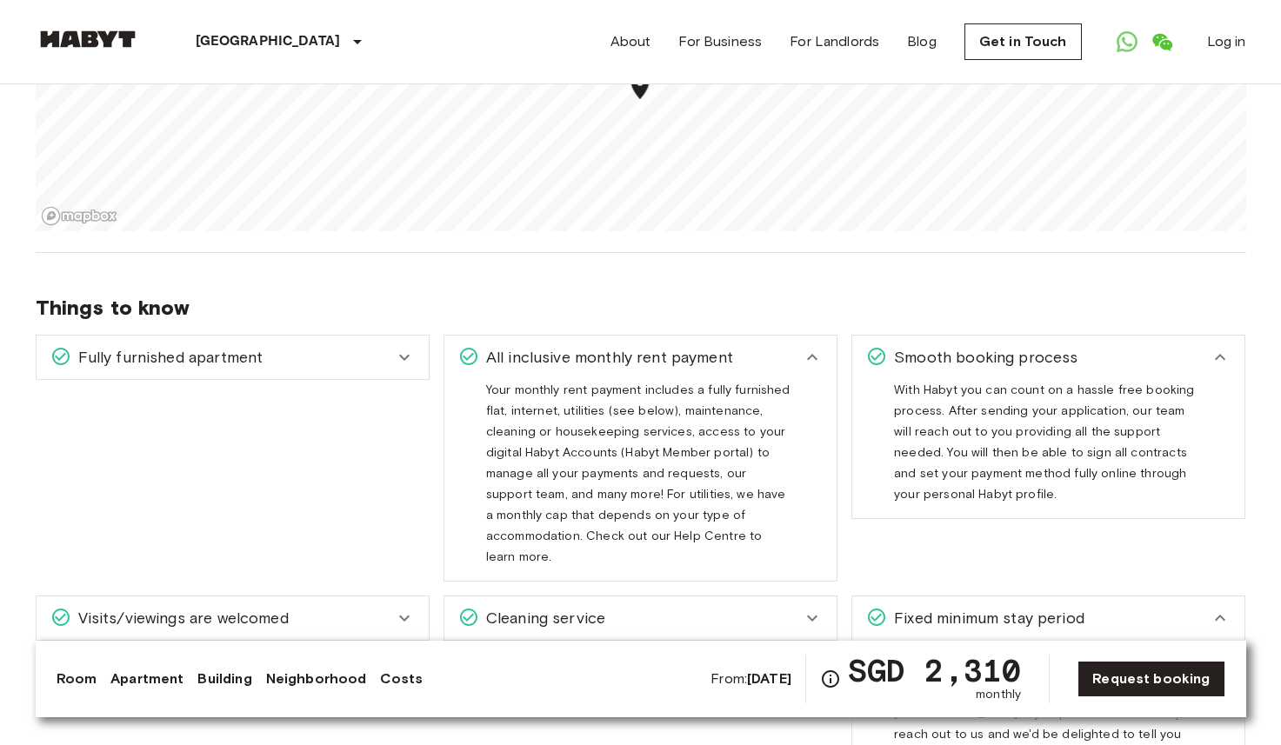
scroll to position [1847, 0]
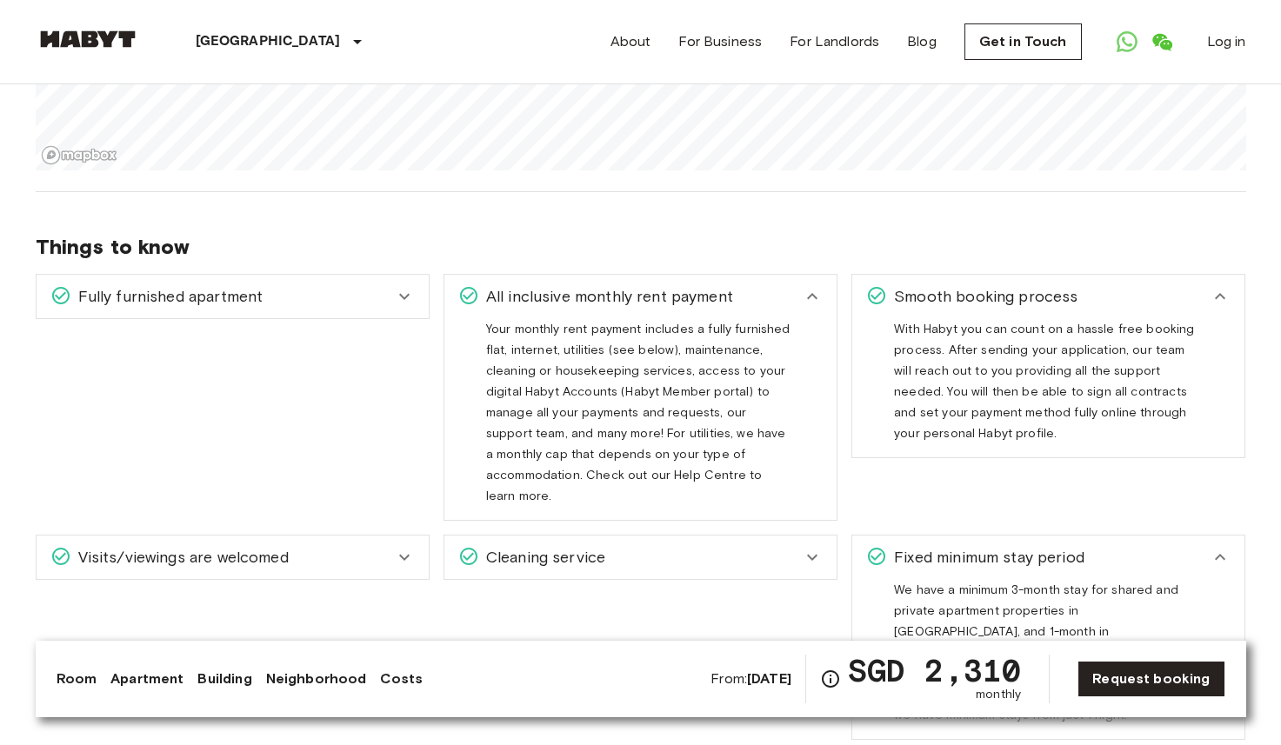
click at [417, 536] on div "Visits/viewings are welcomed" at bounding box center [233, 557] width 392 height 43
click at [702, 536] on div "Cleaning service" at bounding box center [640, 557] width 392 height 43
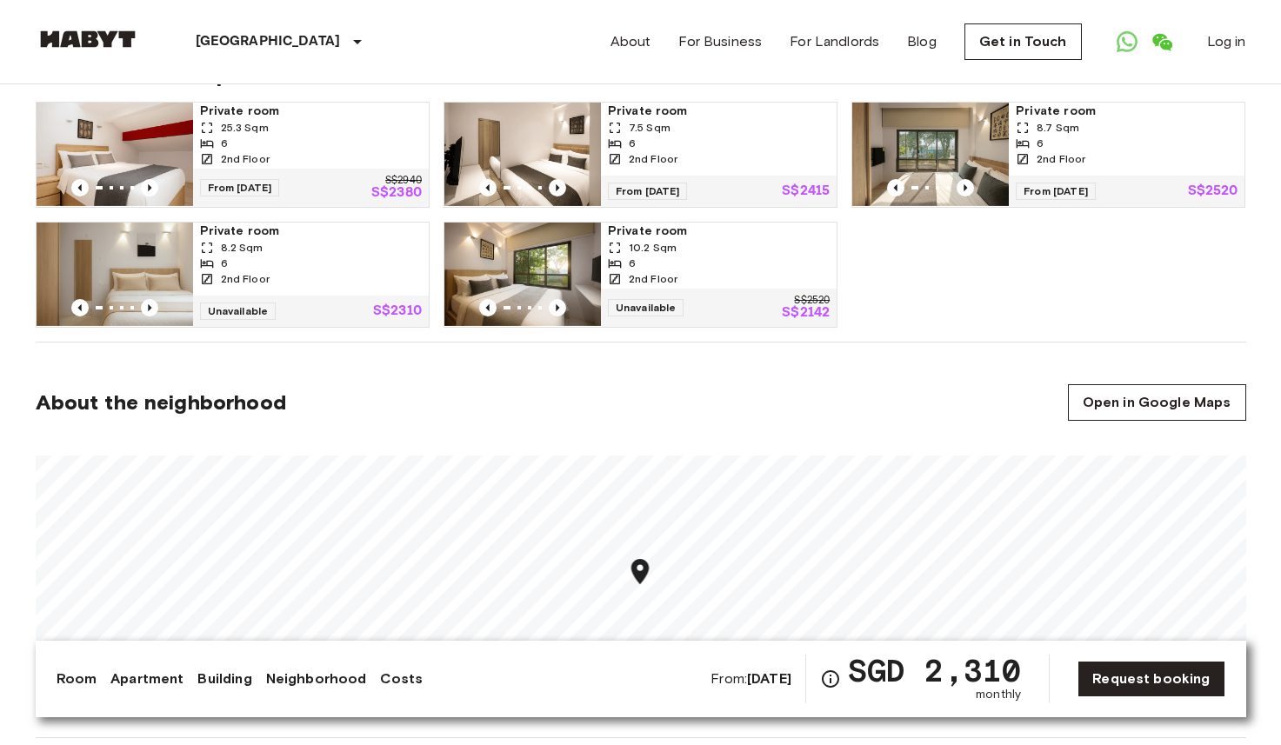
scroll to position [1299, 0]
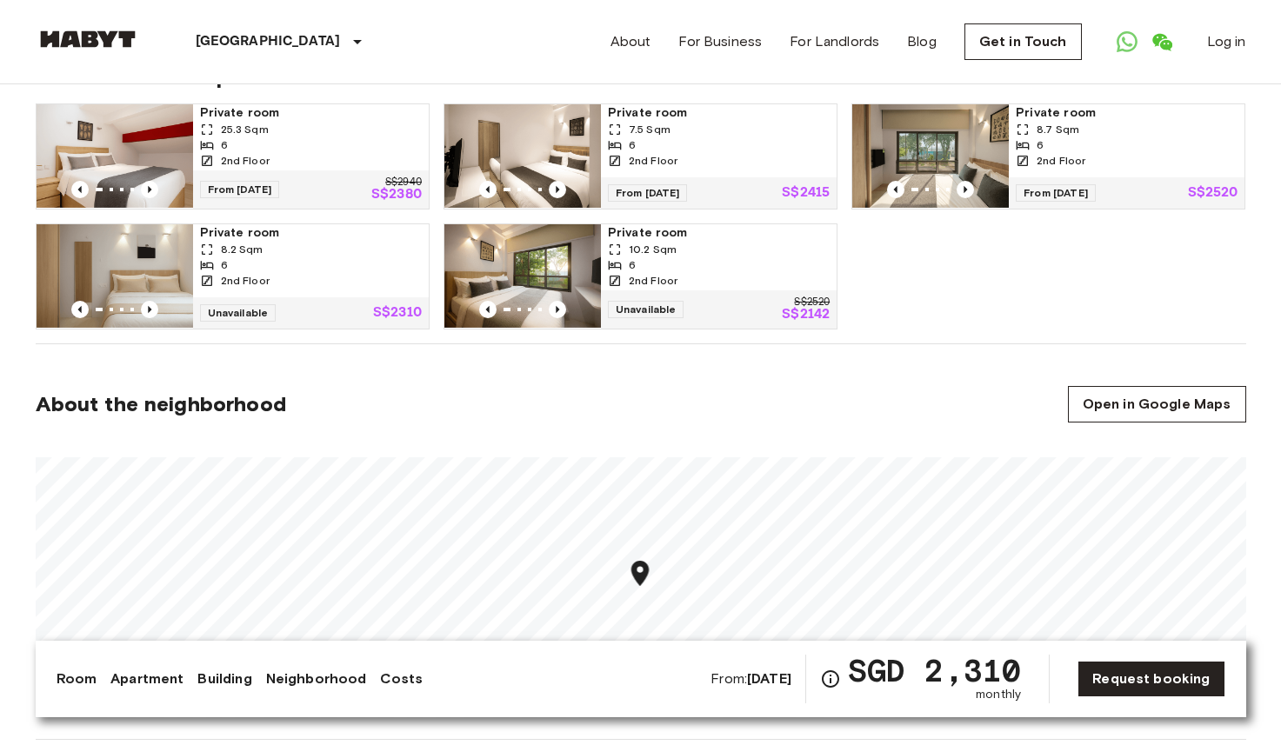
click at [536, 267] on img at bounding box center [522, 276] width 156 height 104
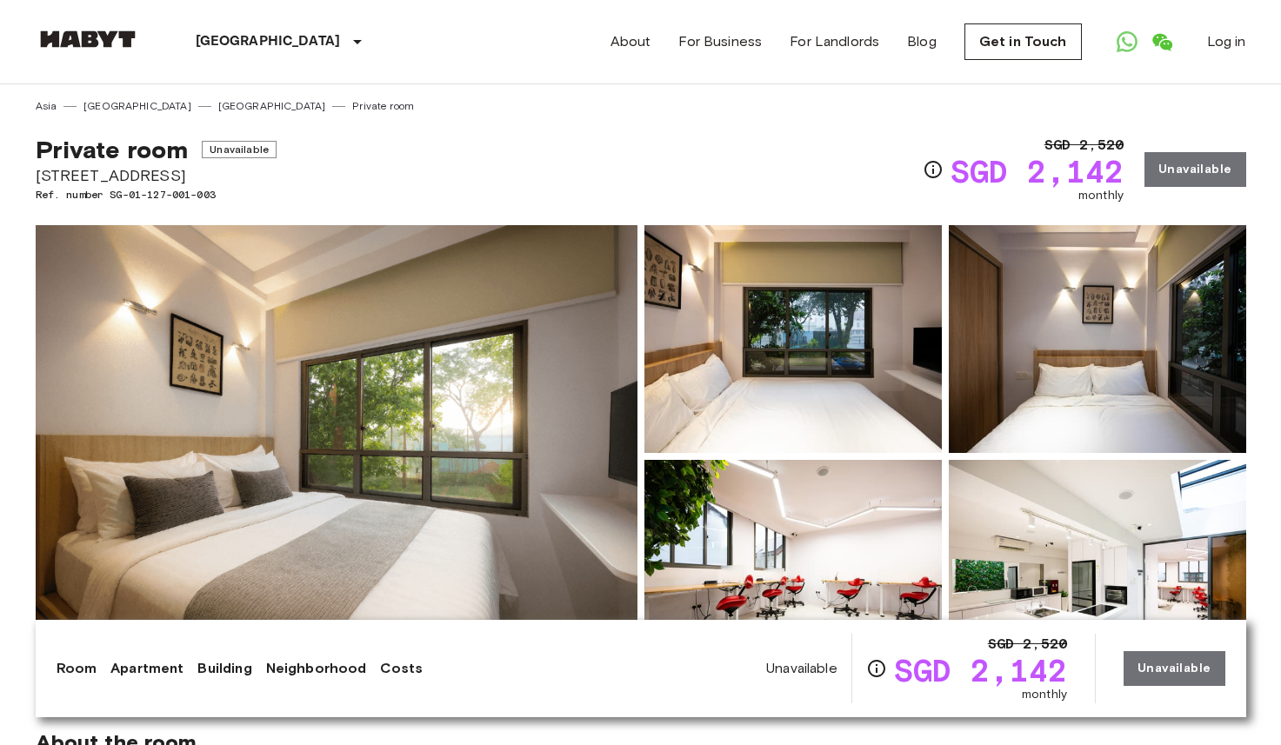
click at [453, 428] on img at bounding box center [337, 456] width 602 height 463
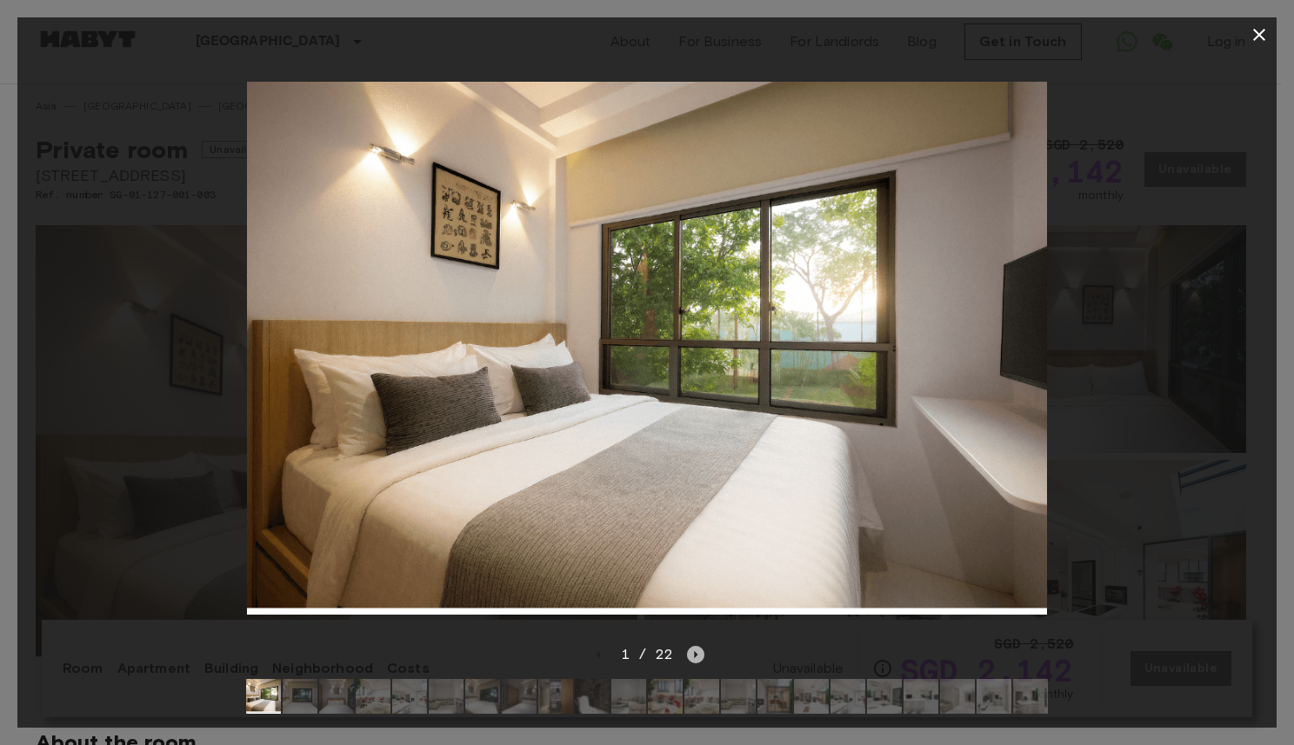
click at [696, 646] on icon "Next image" at bounding box center [695, 654] width 17 height 17
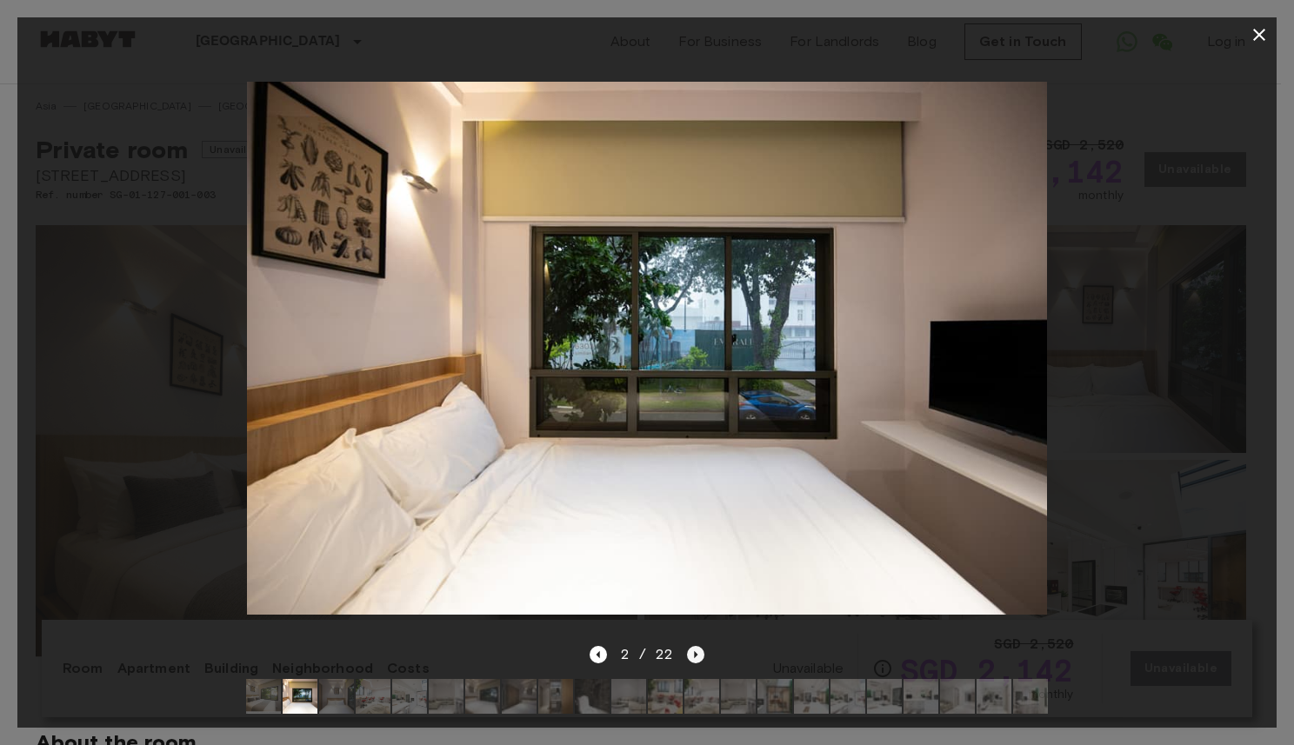
click at [698, 646] on icon "Next image" at bounding box center [695, 654] width 17 height 17
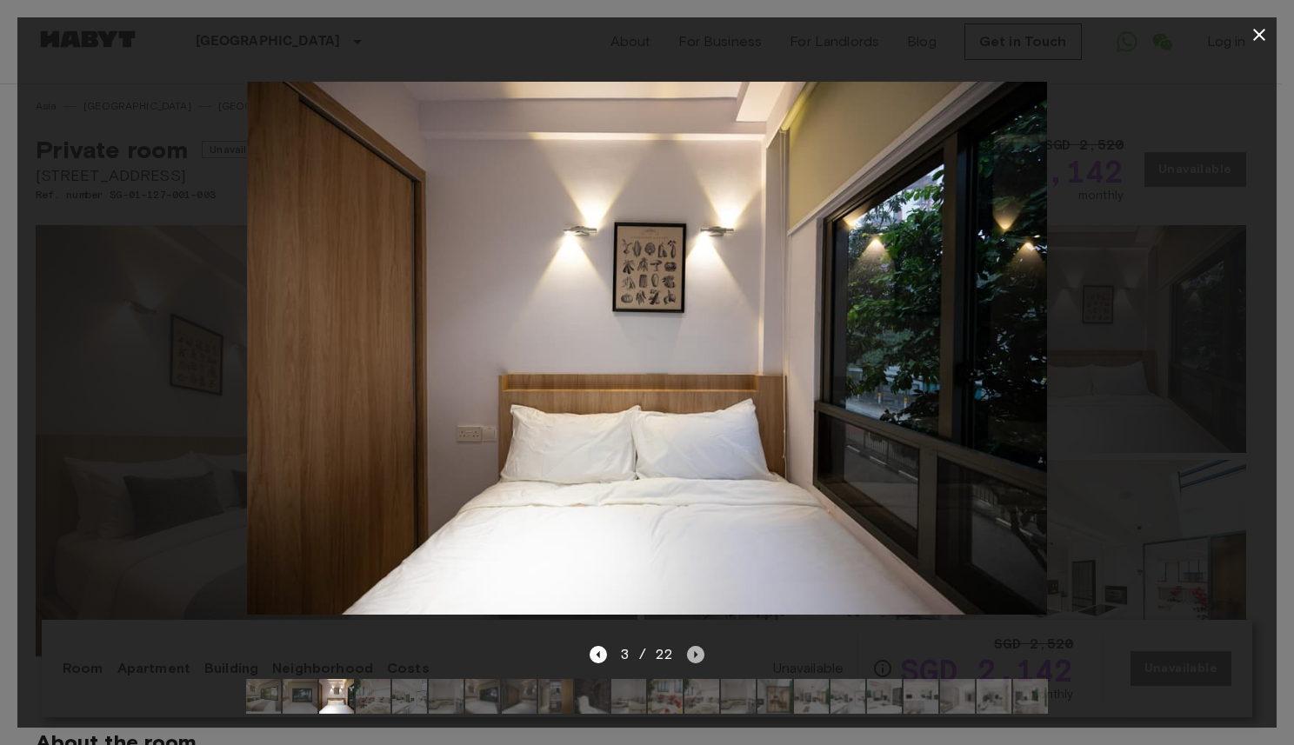
click at [698, 646] on icon "Next image" at bounding box center [695, 654] width 17 height 17
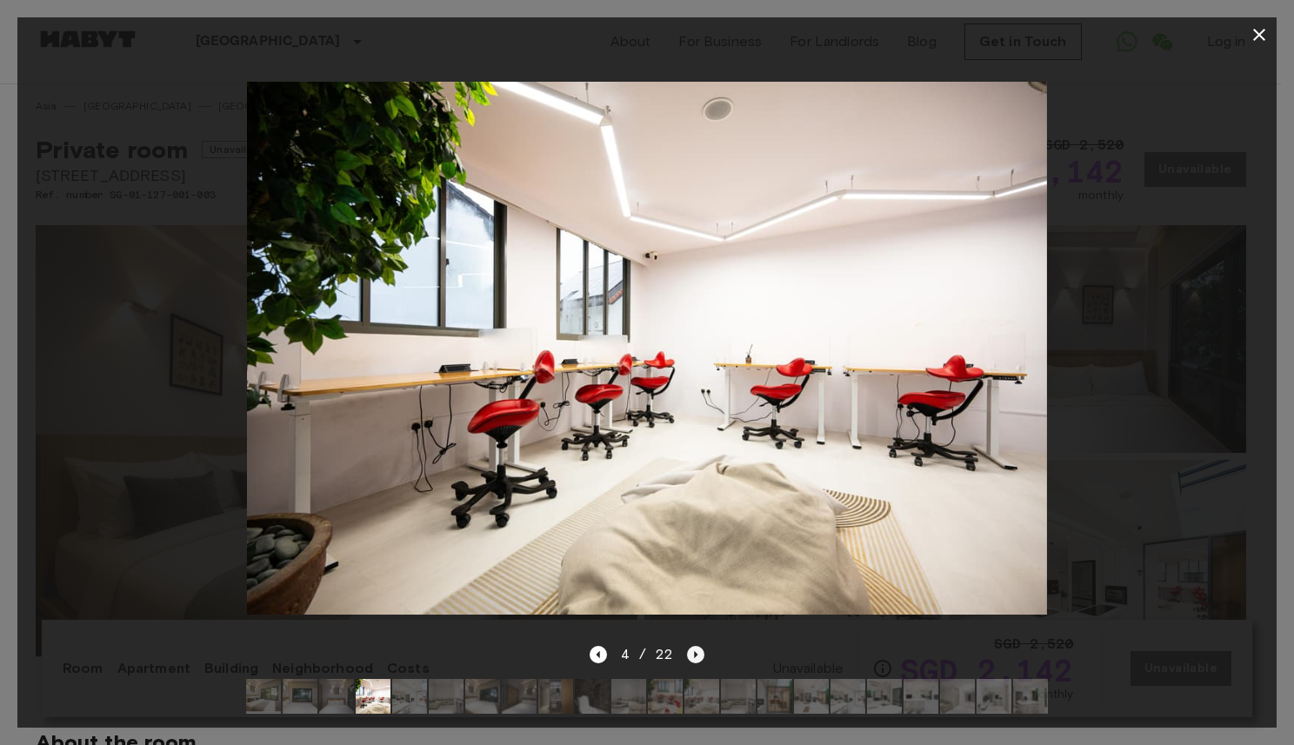
click at [698, 646] on icon "Next image" at bounding box center [695, 654] width 17 height 17
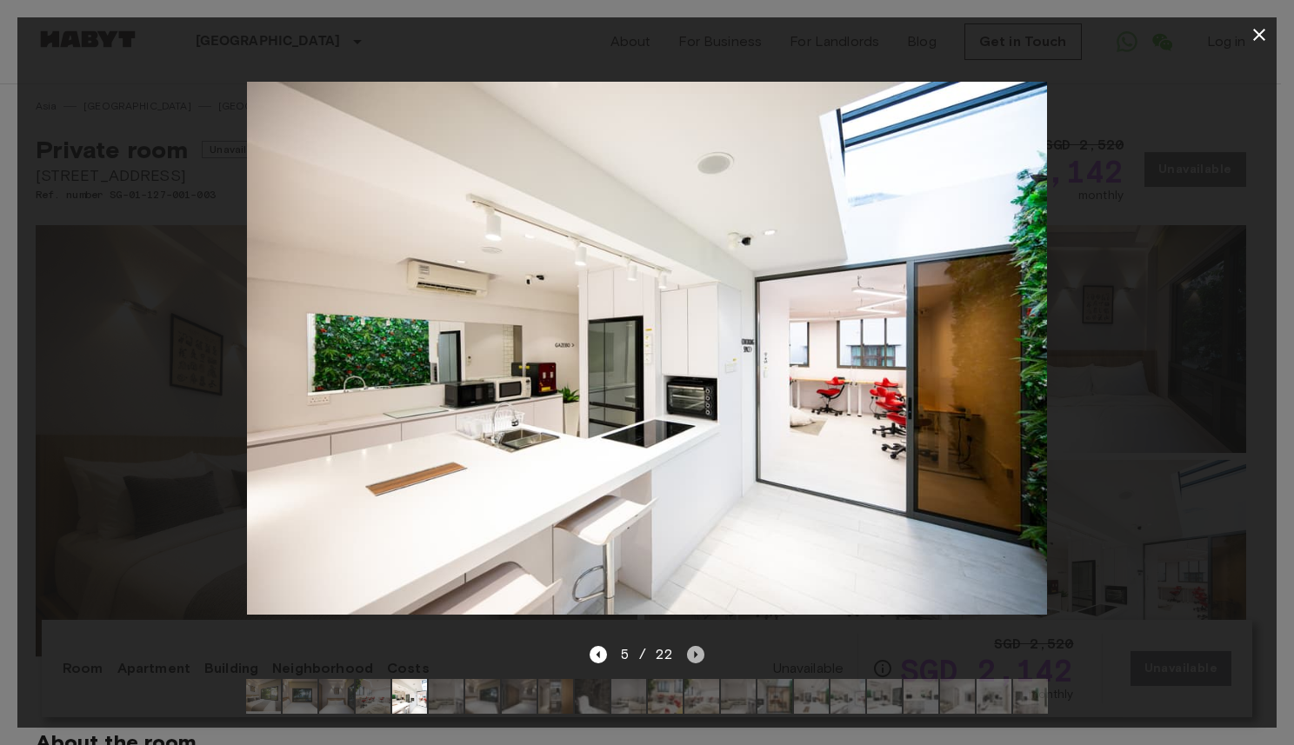
click at [698, 646] on icon "Next image" at bounding box center [695, 654] width 17 height 17
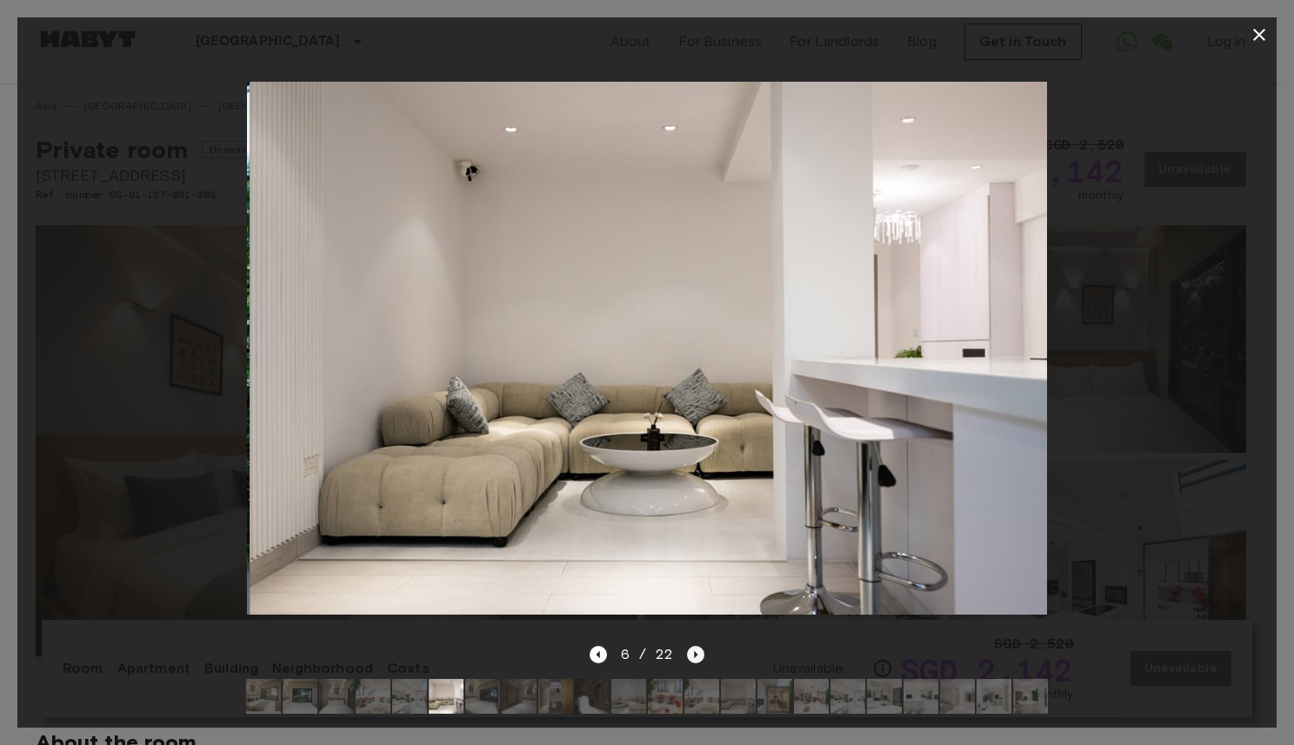
click at [698, 646] on icon "Next image" at bounding box center [695, 654] width 17 height 17
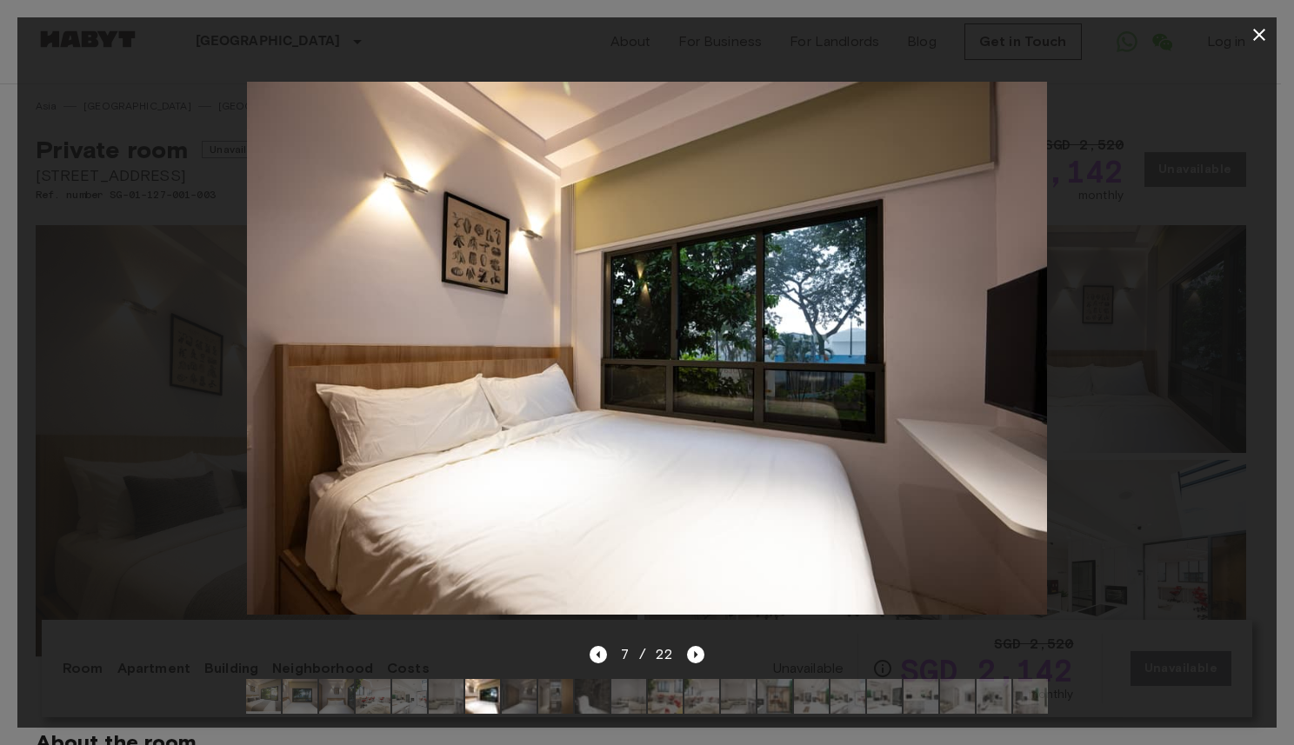
click at [1264, 34] on icon "button" at bounding box center [1258, 34] width 21 height 21
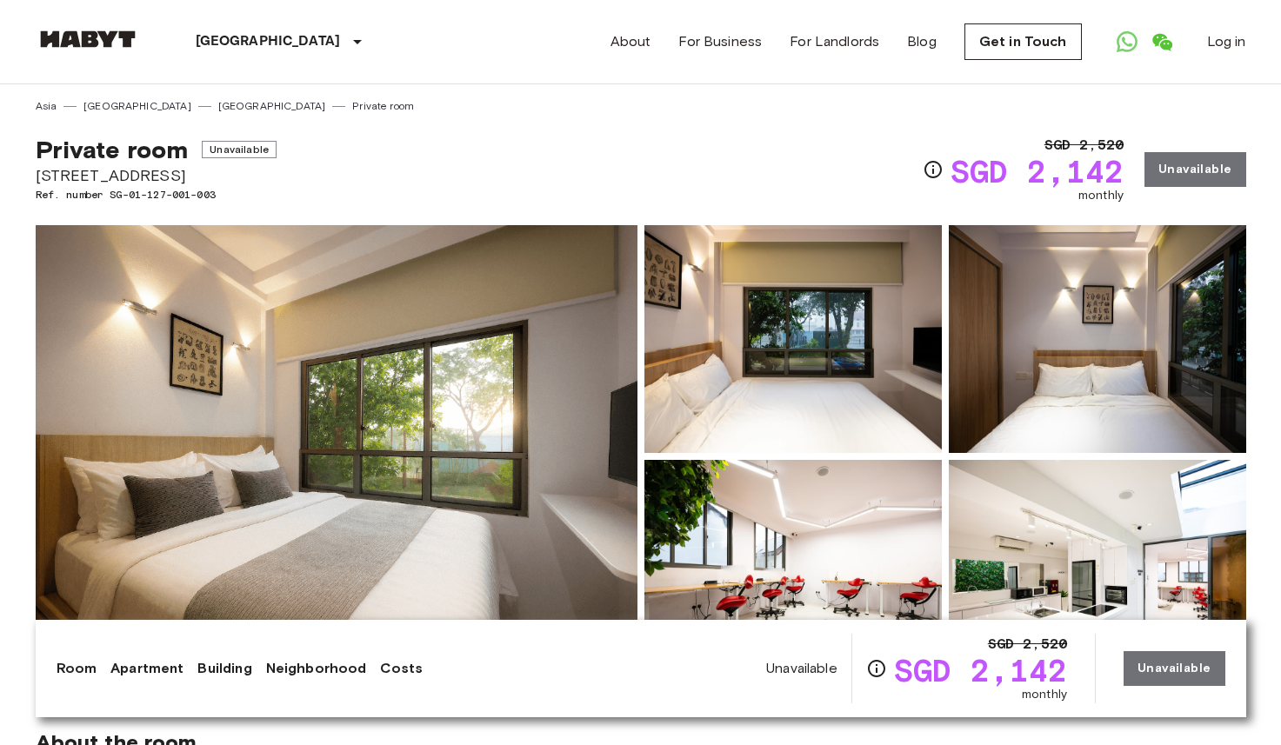
click at [83, 29] on div "Singapore Europe Amsterdam Berlin Brussels Cologne Dusseldorf Frankfurt Graz Ha…" at bounding box center [230, 41] width 389 height 83
click at [90, 40] on img at bounding box center [88, 38] width 104 height 17
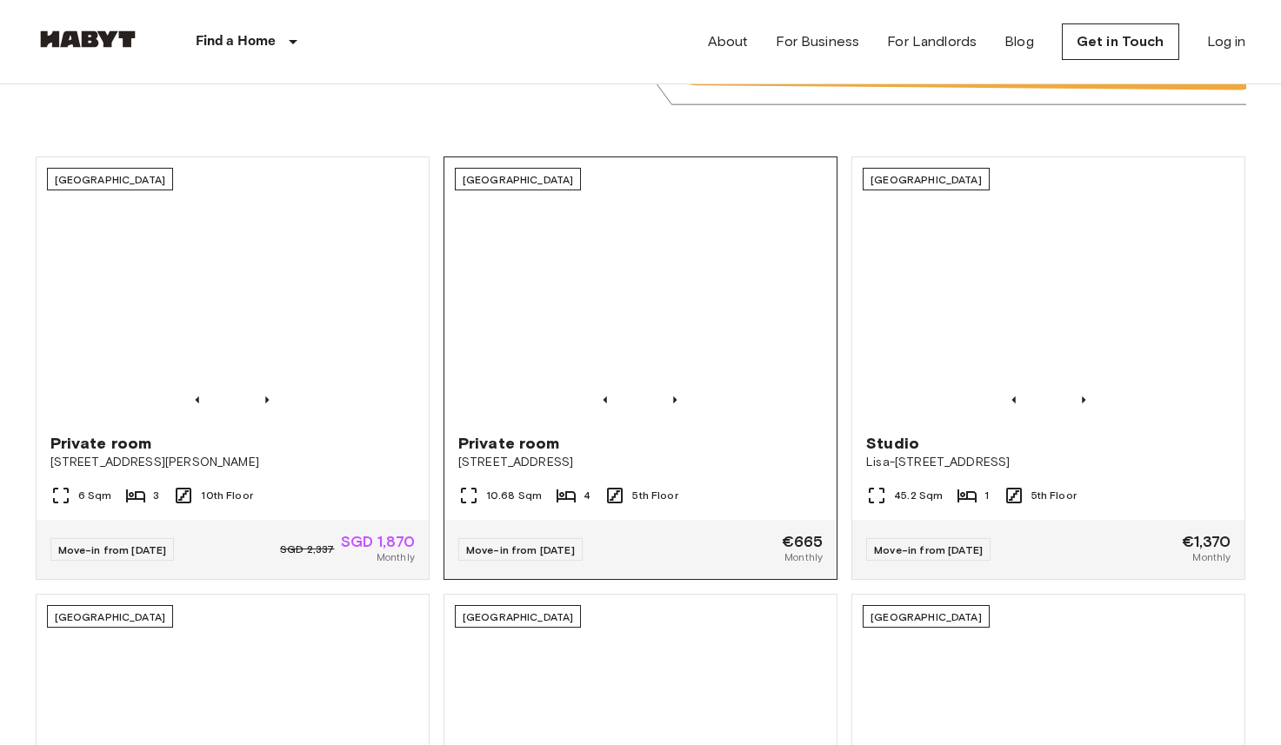
scroll to position [542, 0]
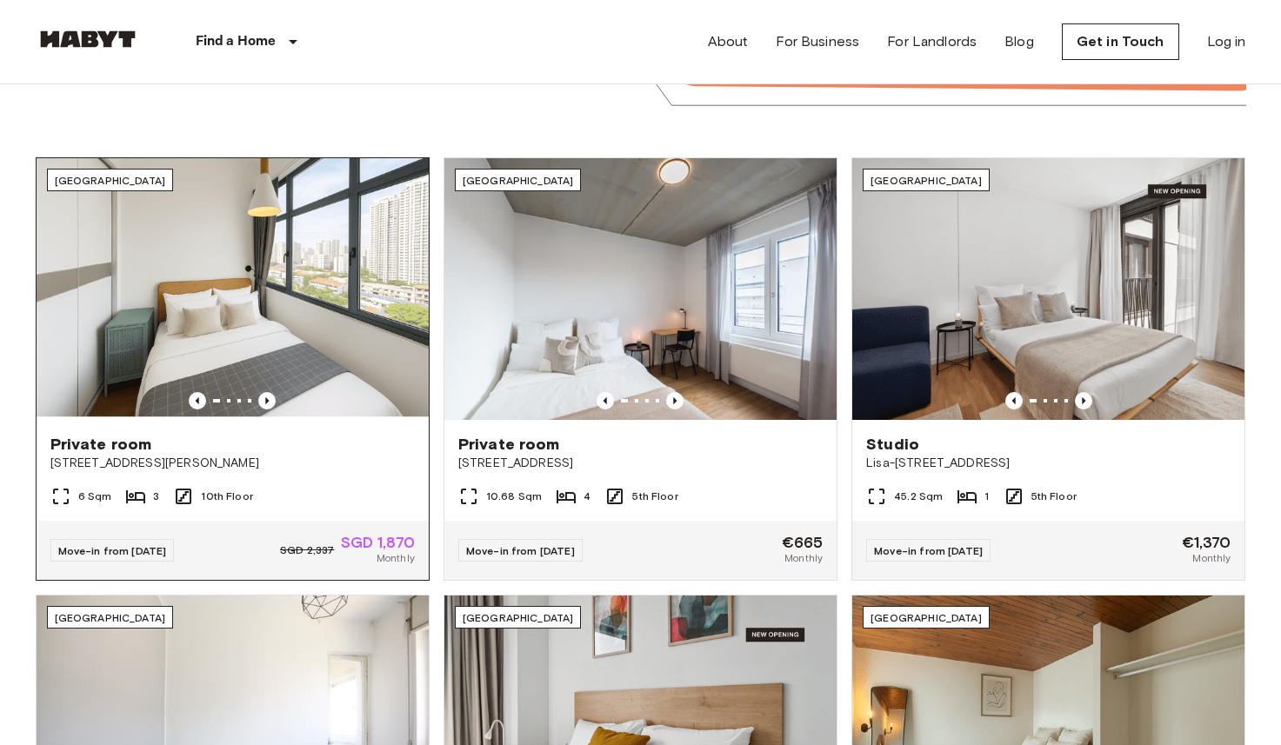
click at [325, 213] on img at bounding box center [233, 289] width 392 height 262
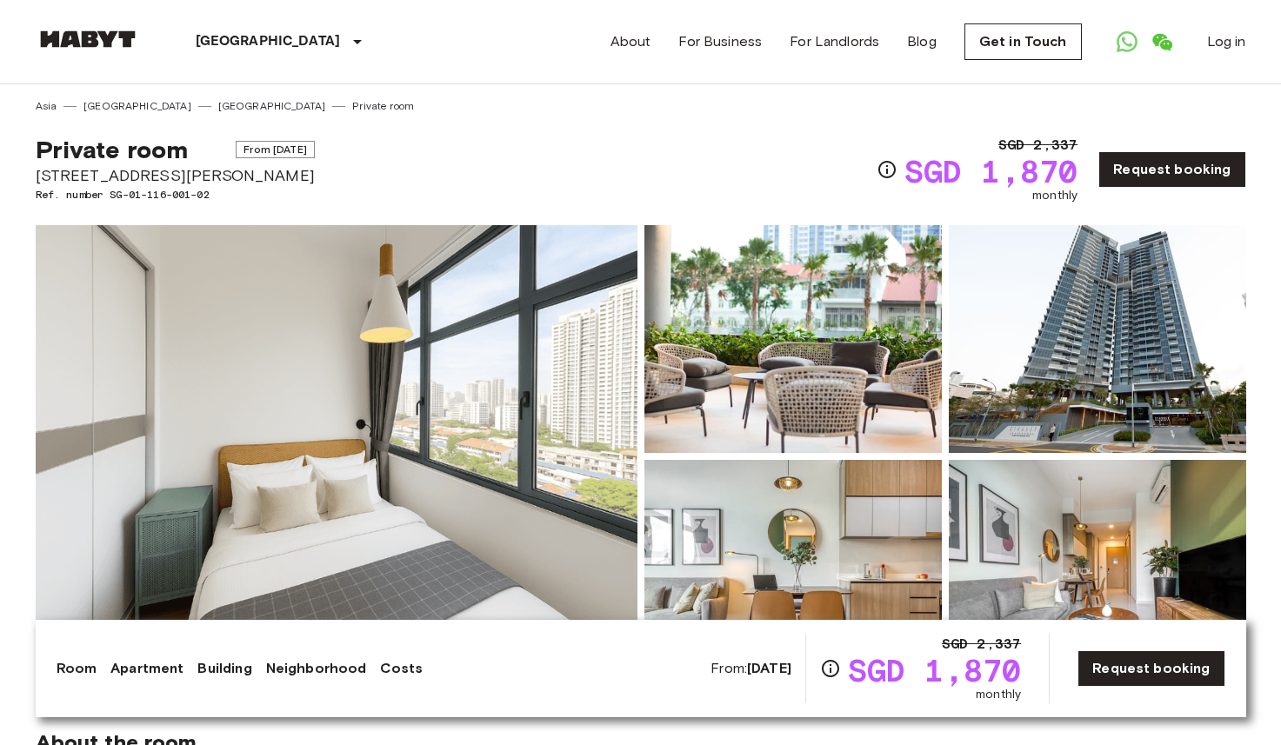
click at [822, 29] on div "About For Business For Landlords Blog Get in Touch Log in" at bounding box center [928, 41] width 636 height 83
click at [819, 47] on link "For Landlords" at bounding box center [834, 41] width 90 height 21
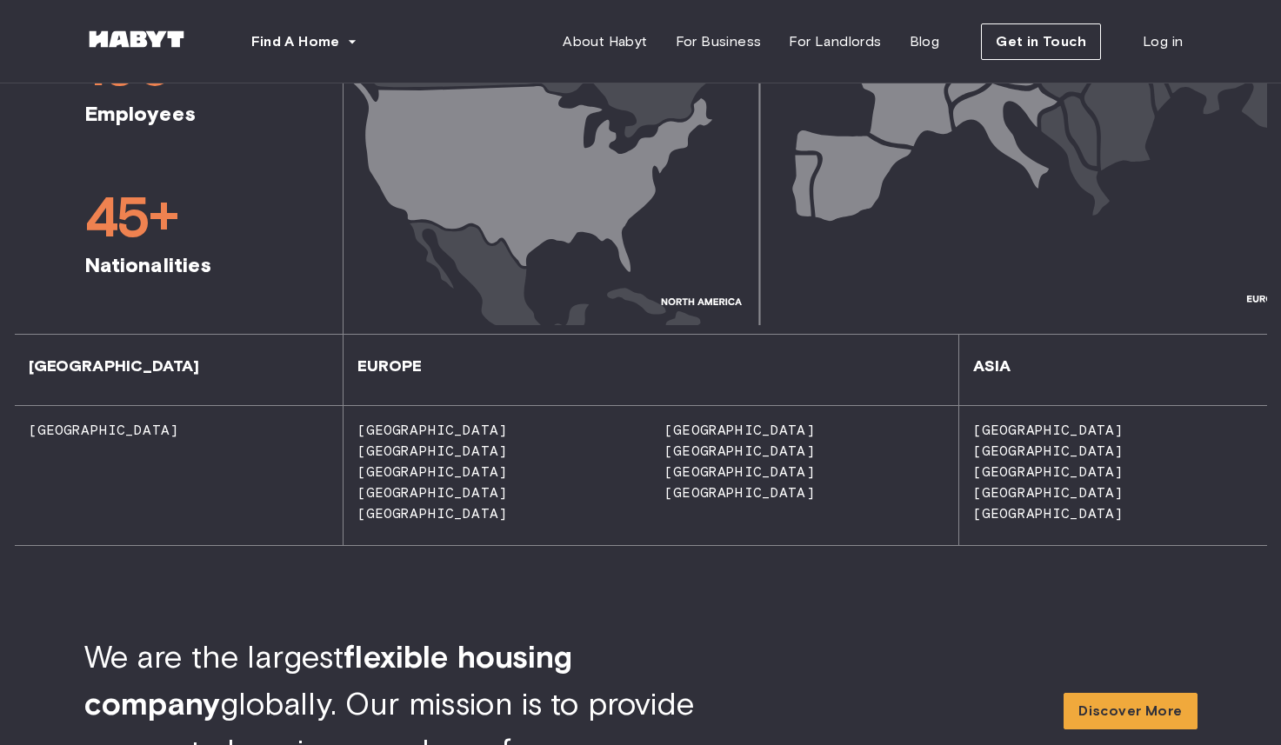
scroll to position [1240, 0]
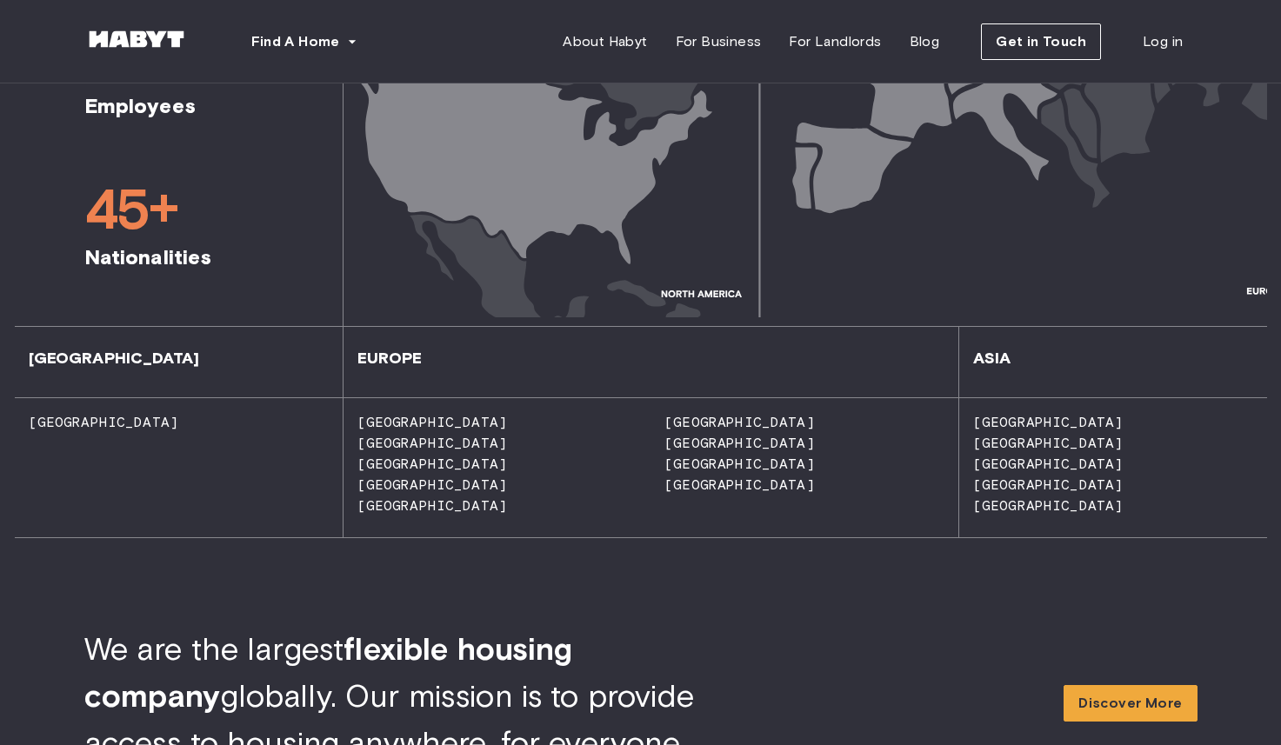
click at [980, 433] on div "[GEOGRAPHIC_DATA]" at bounding box center [1113, 443] width 308 height 21
click at [981, 426] on span "[GEOGRAPHIC_DATA]" at bounding box center [1041, 422] width 164 height 17
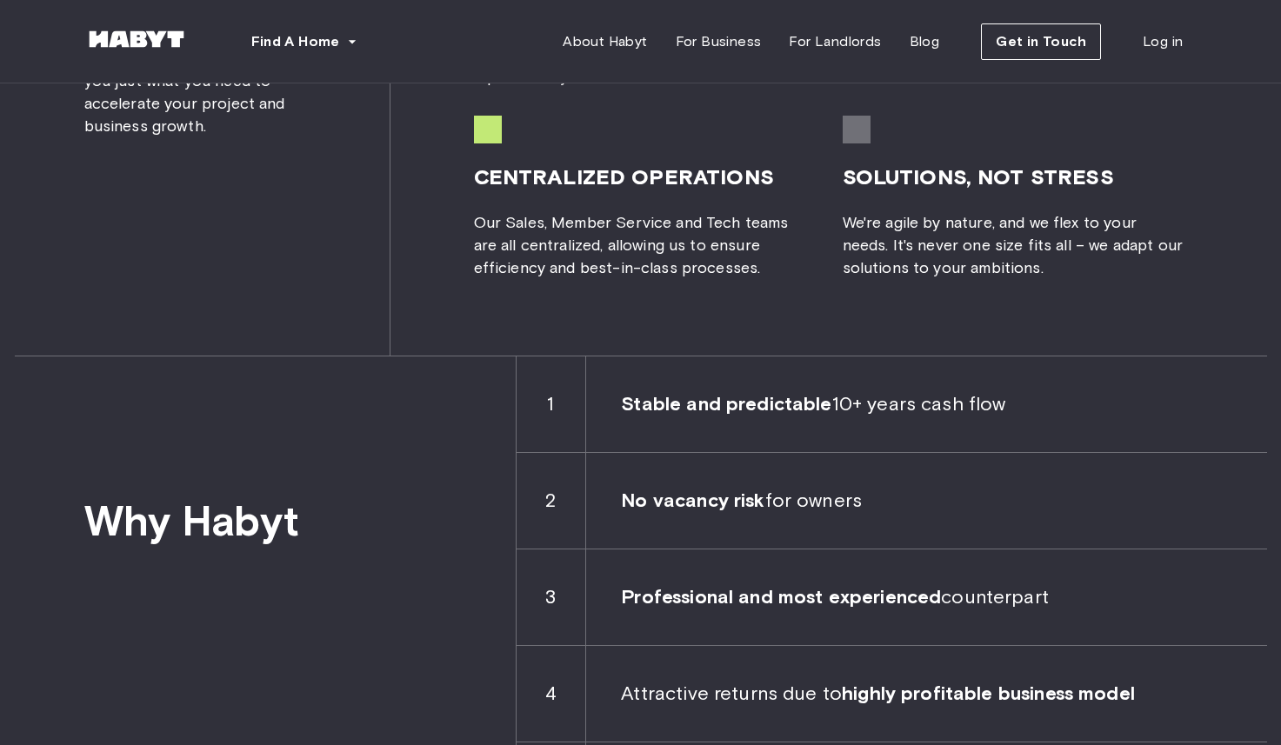
scroll to position [2359, 0]
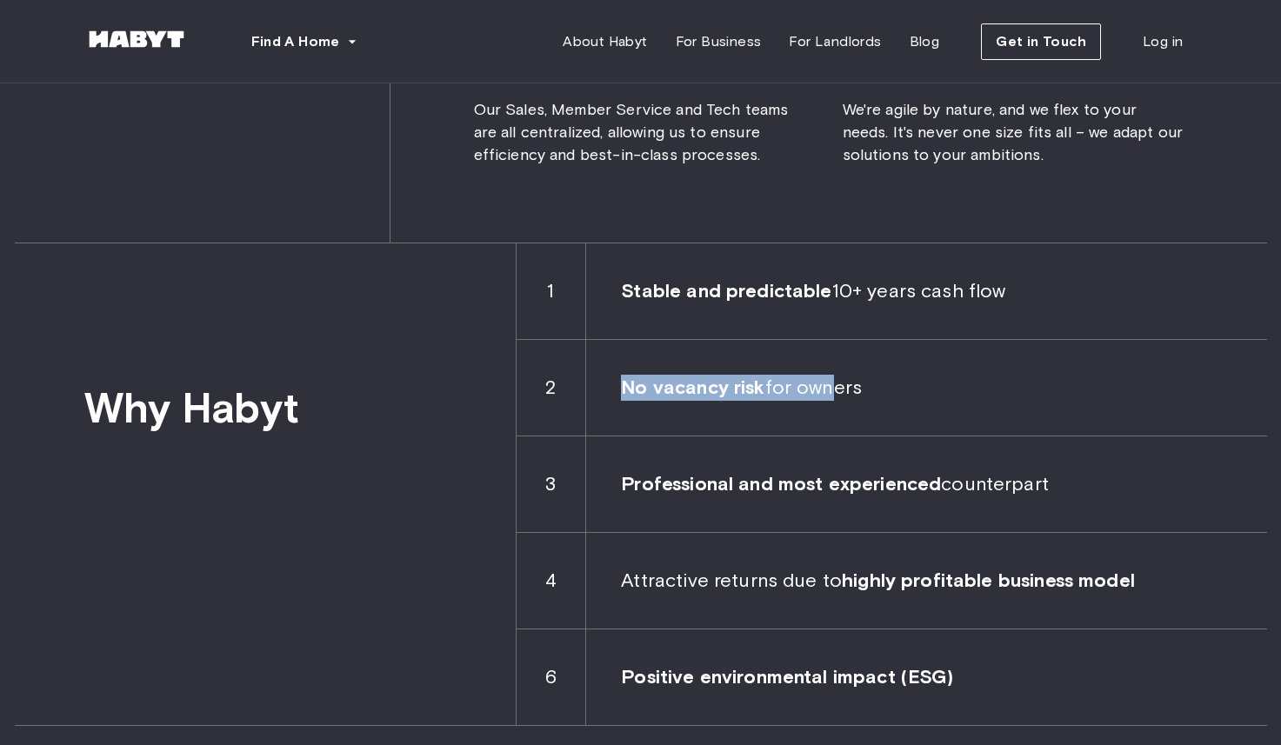
drag, startPoint x: 629, startPoint y: 384, endPoint x: 828, endPoint y: 385, distance: 199.1
click at [828, 385] on span "No vacancy risk for owners" at bounding box center [926, 388] width 680 height 96
drag, startPoint x: 623, startPoint y: 291, endPoint x: 1024, endPoint y: 314, distance: 401.4
click at [1024, 314] on span "Stable and predictable 10+ years cash flow" at bounding box center [926, 291] width 680 height 96
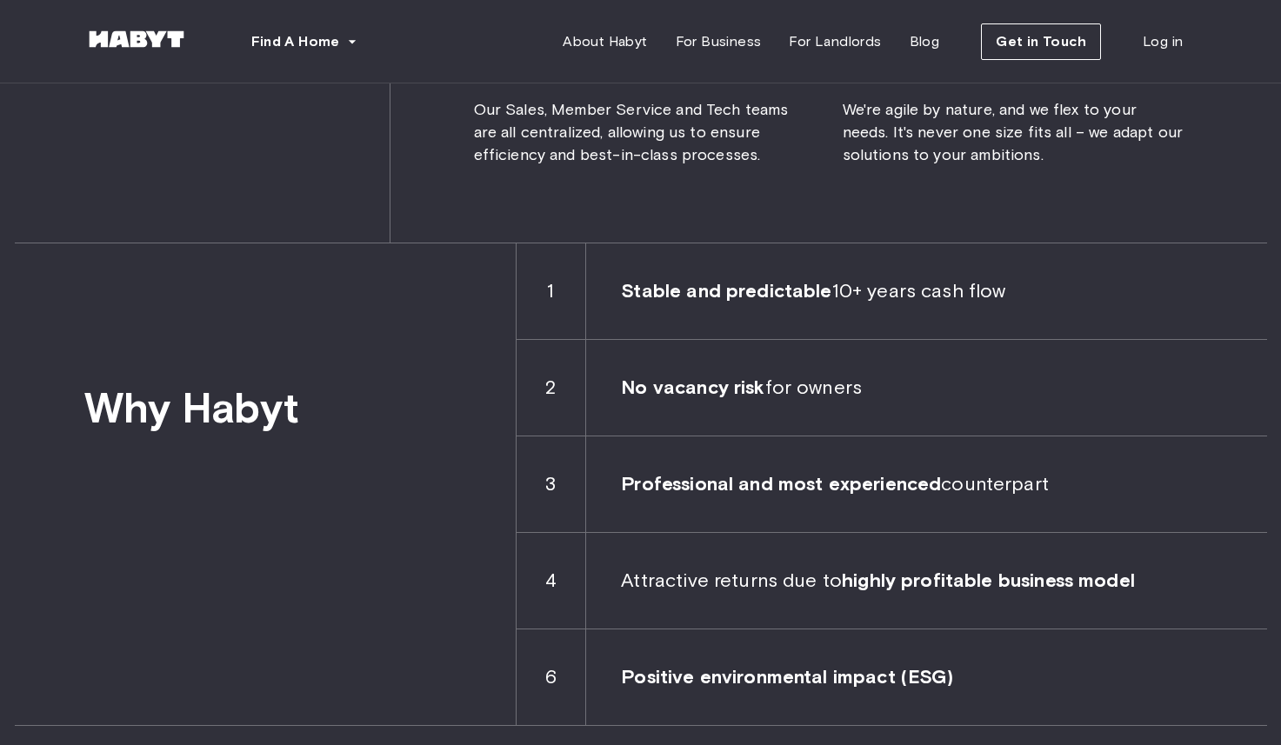
click at [1024, 313] on span "Stable and predictable 10+ years cash flow" at bounding box center [926, 291] width 680 height 96
drag, startPoint x: 627, startPoint y: 300, endPoint x: 1028, endPoint y: 322, distance: 401.4
click at [1027, 321] on span "Stable and predictable 10+ years cash flow" at bounding box center [926, 291] width 680 height 96
click at [1027, 322] on span "Stable and predictable 10+ years cash flow" at bounding box center [926, 291] width 680 height 96
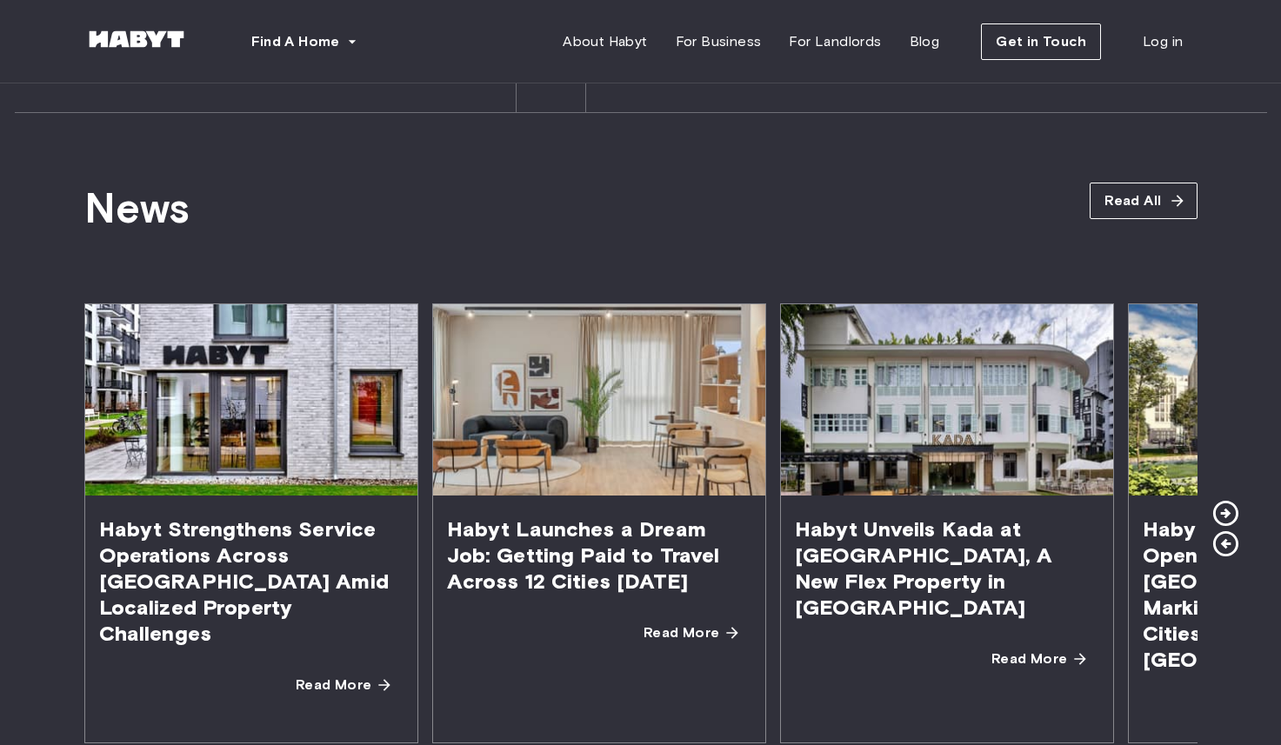
scroll to position [2956, 0]
